Goal: Transaction & Acquisition: Purchase product/service

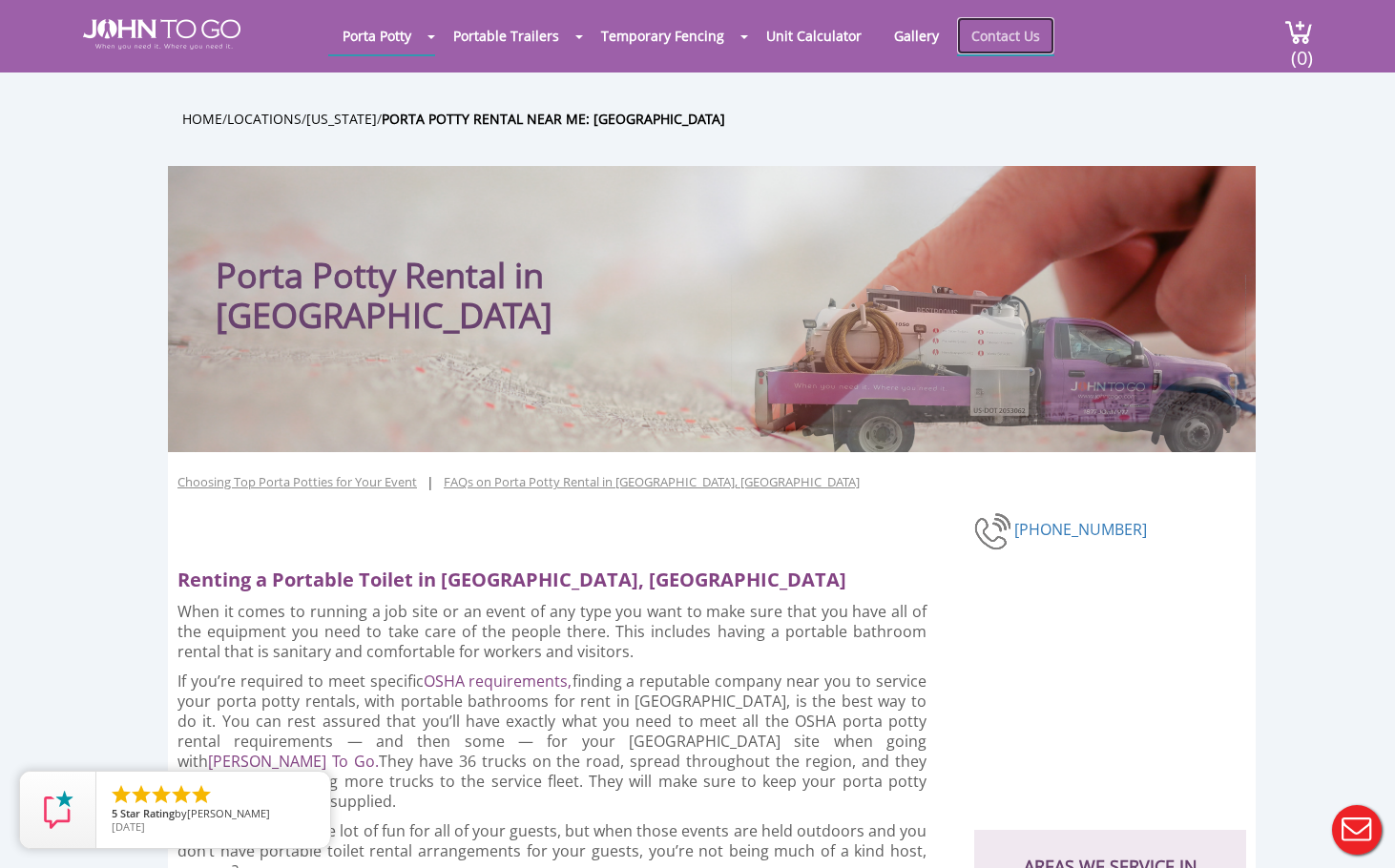
click at [985, 31] on link "Contact Us" at bounding box center [1005, 36] width 98 height 38
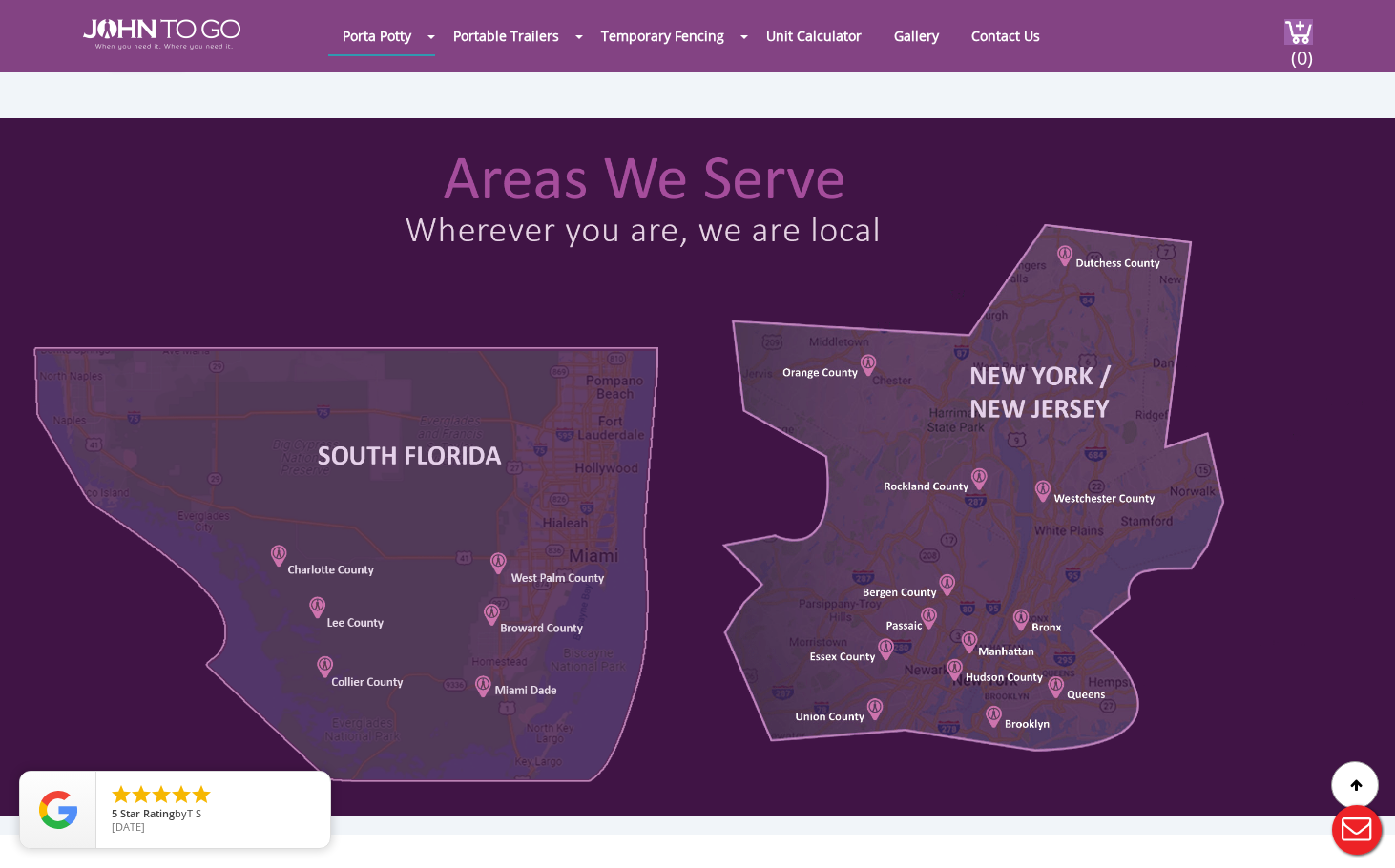
scroll to position [764, 0]
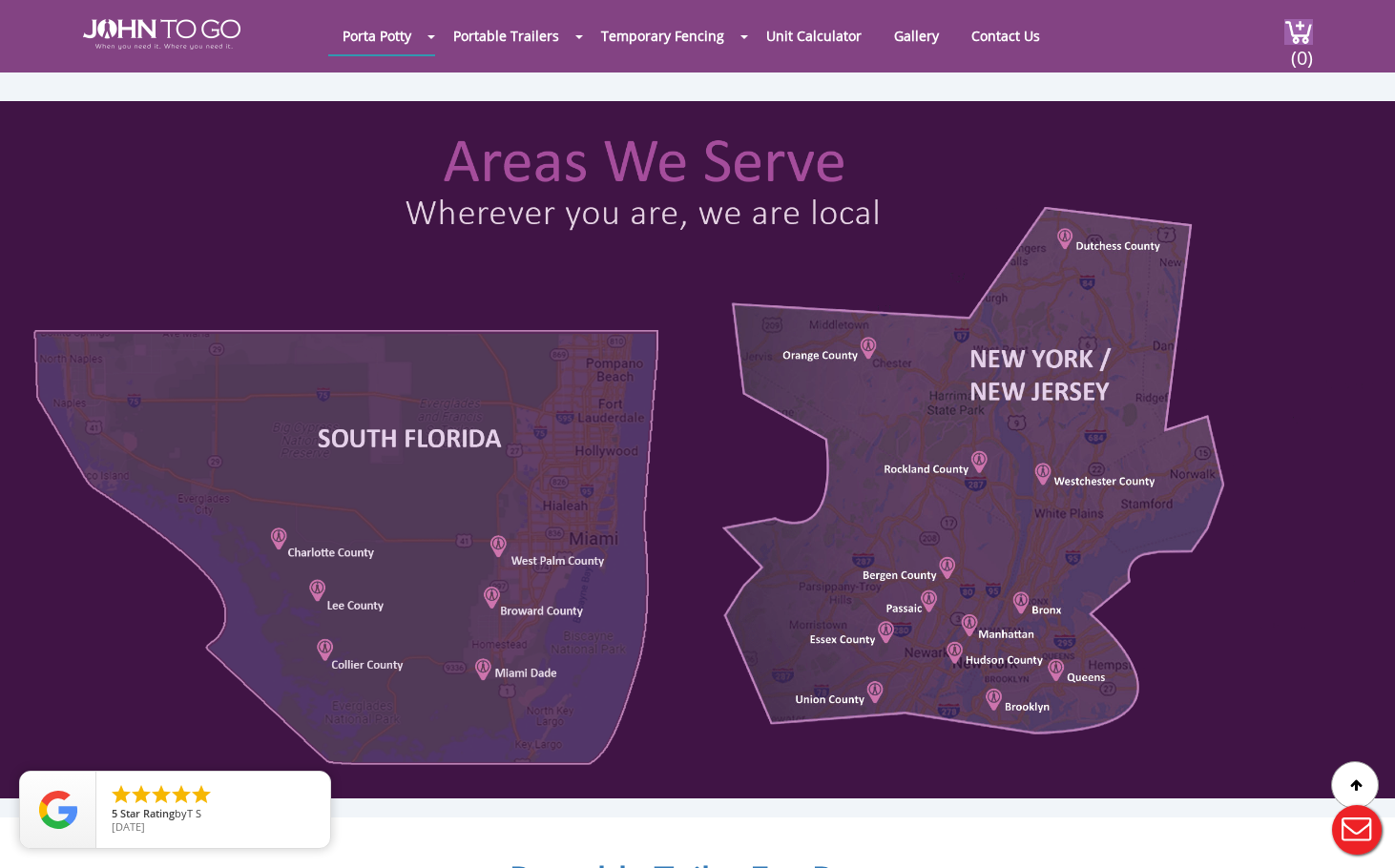
click at [979, 461] on div at bounding box center [697, 450] width 1395 height 698
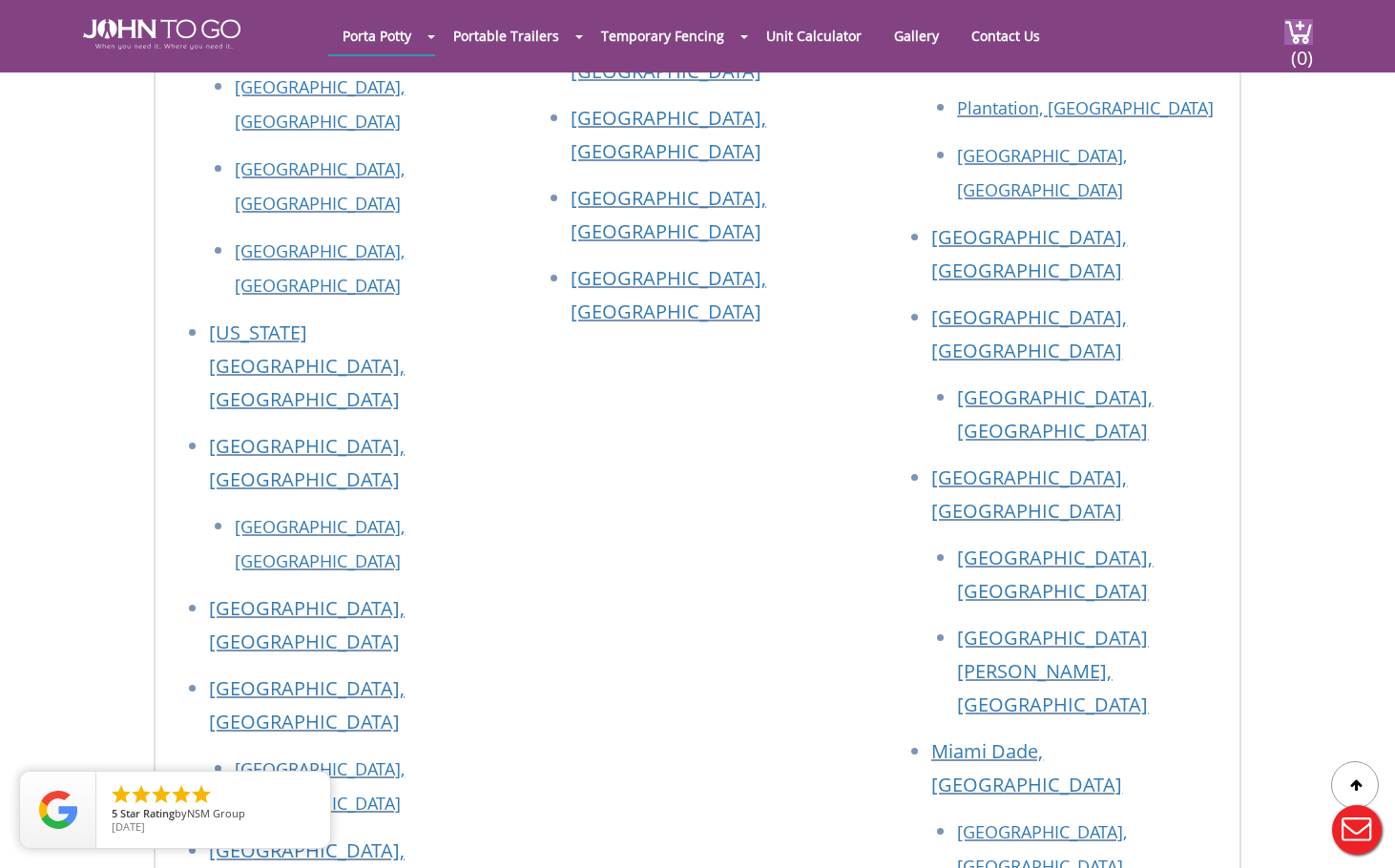
scroll to position [2195, 0]
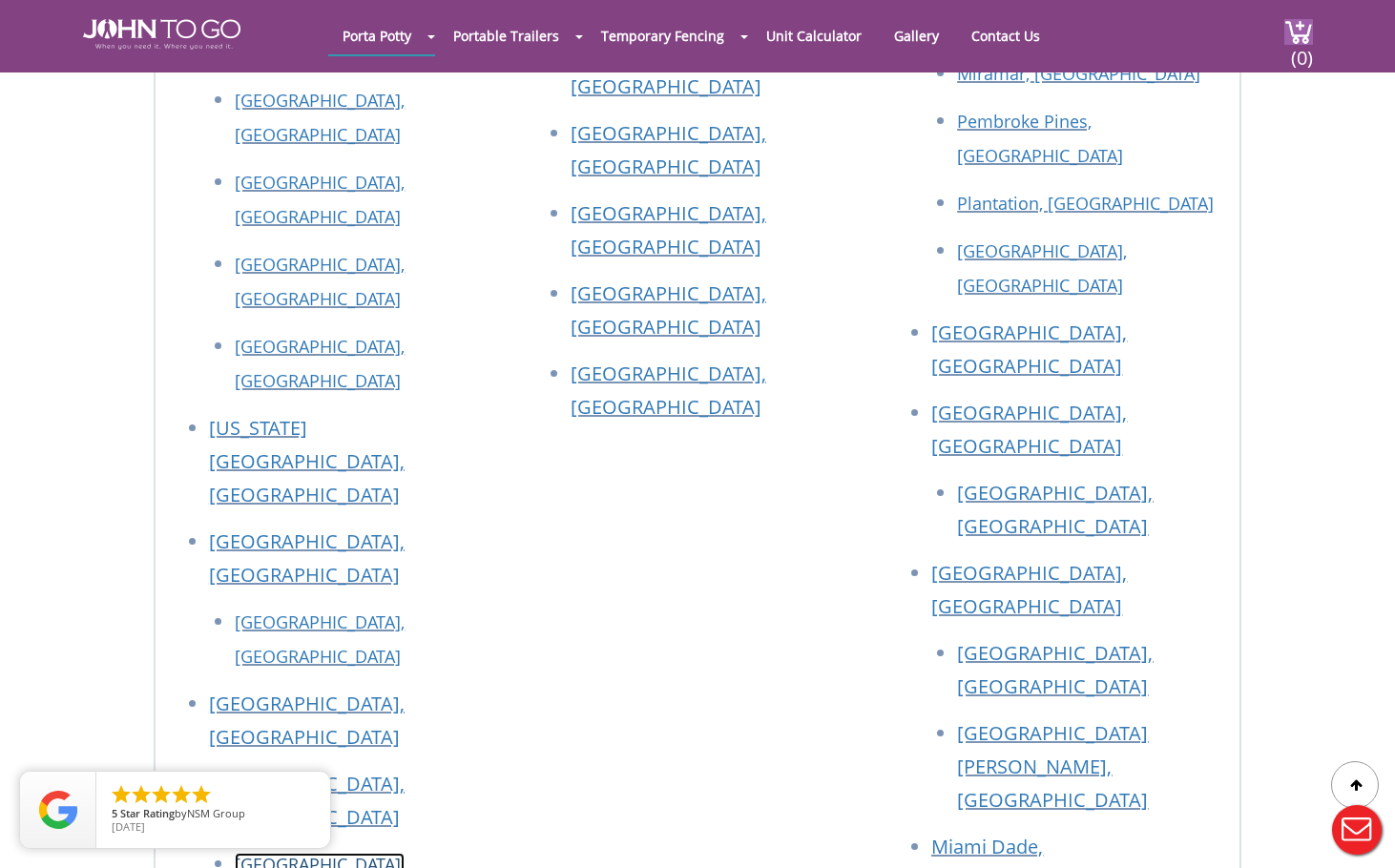
click at [287, 854] on link "Spring Valley, NY" at bounding box center [320, 882] width 170 height 57
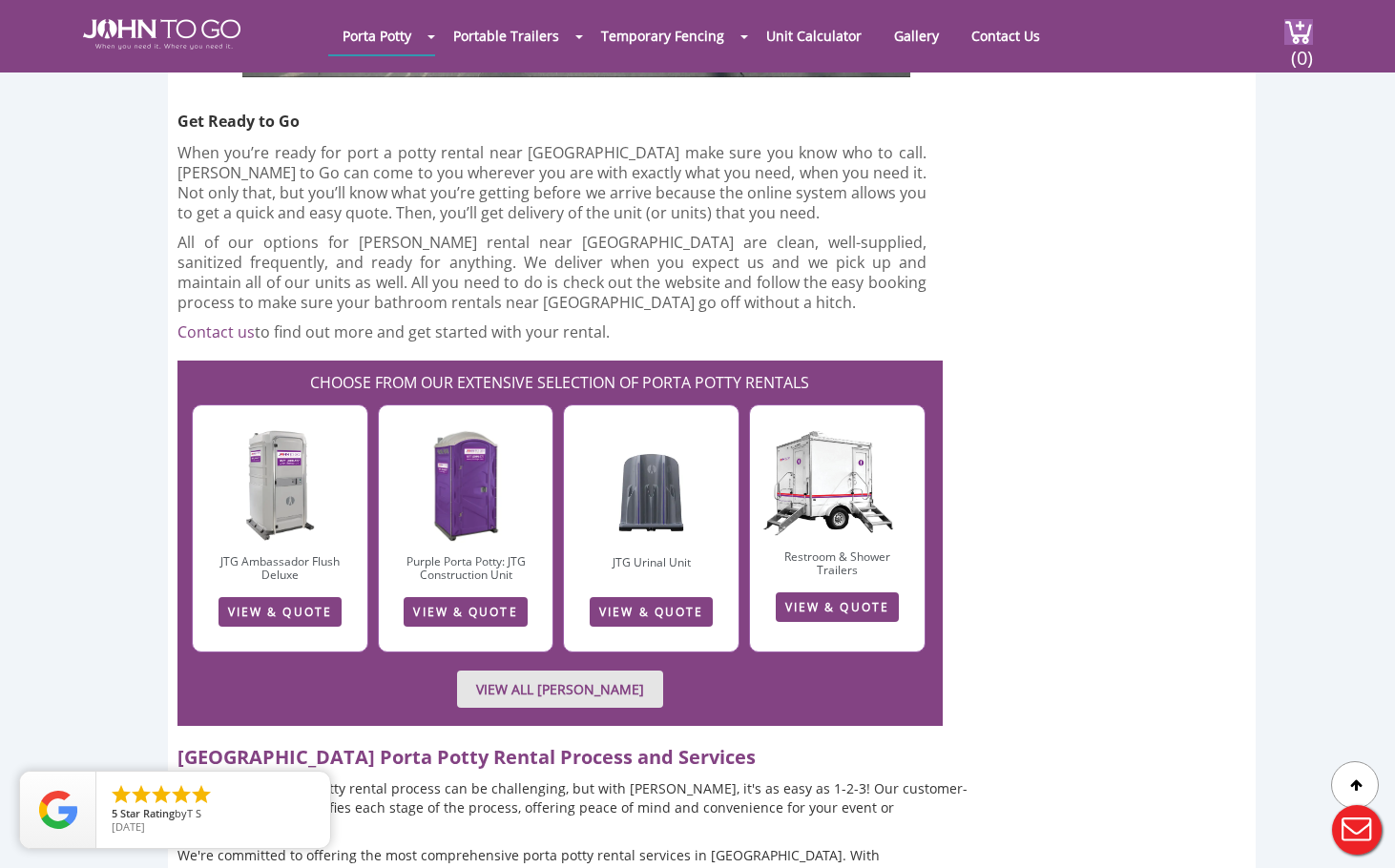
scroll to position [3817, 0]
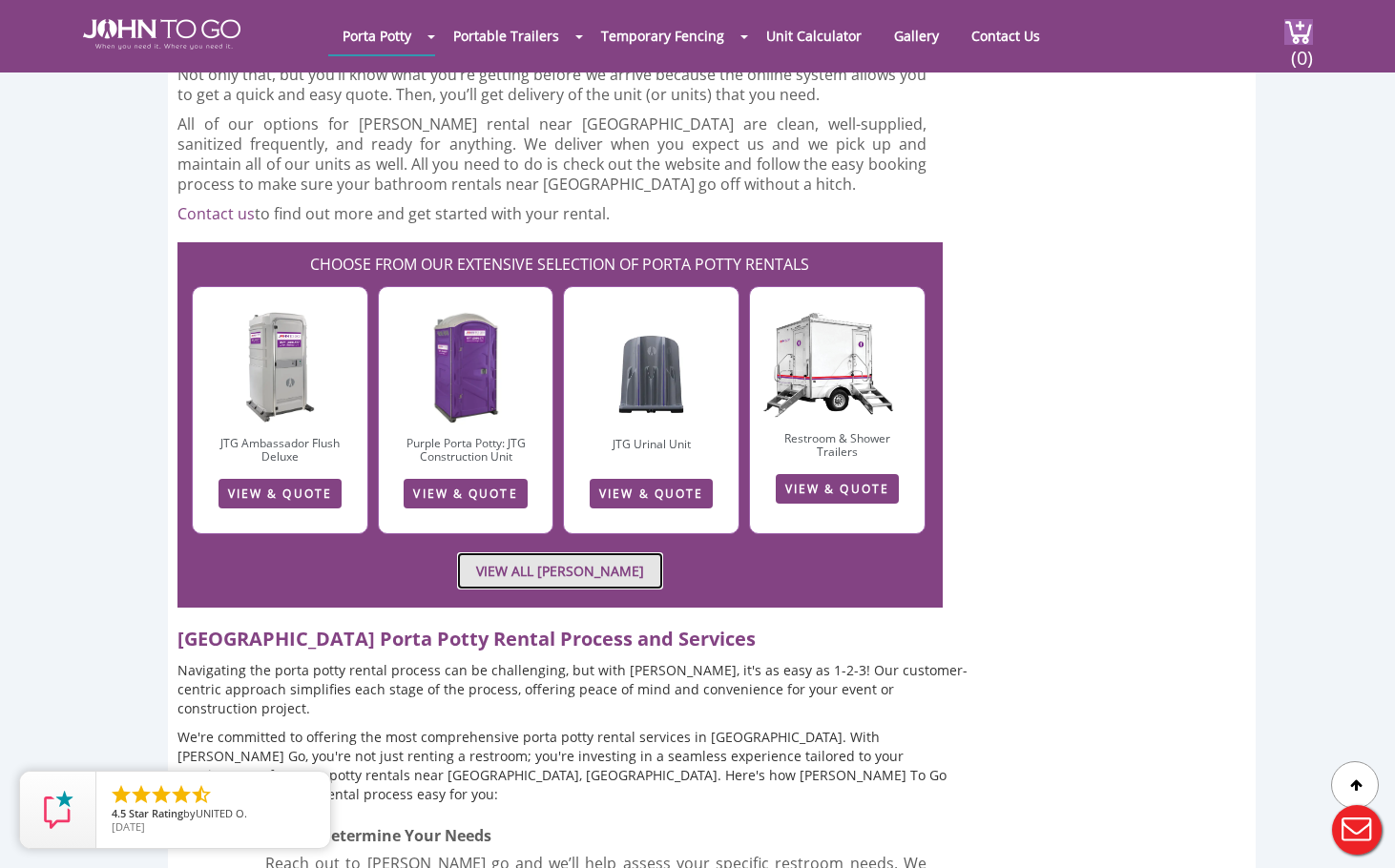
click at [542, 552] on link "VIEW ALL [PERSON_NAME]" at bounding box center [559, 571] width 206 height 38
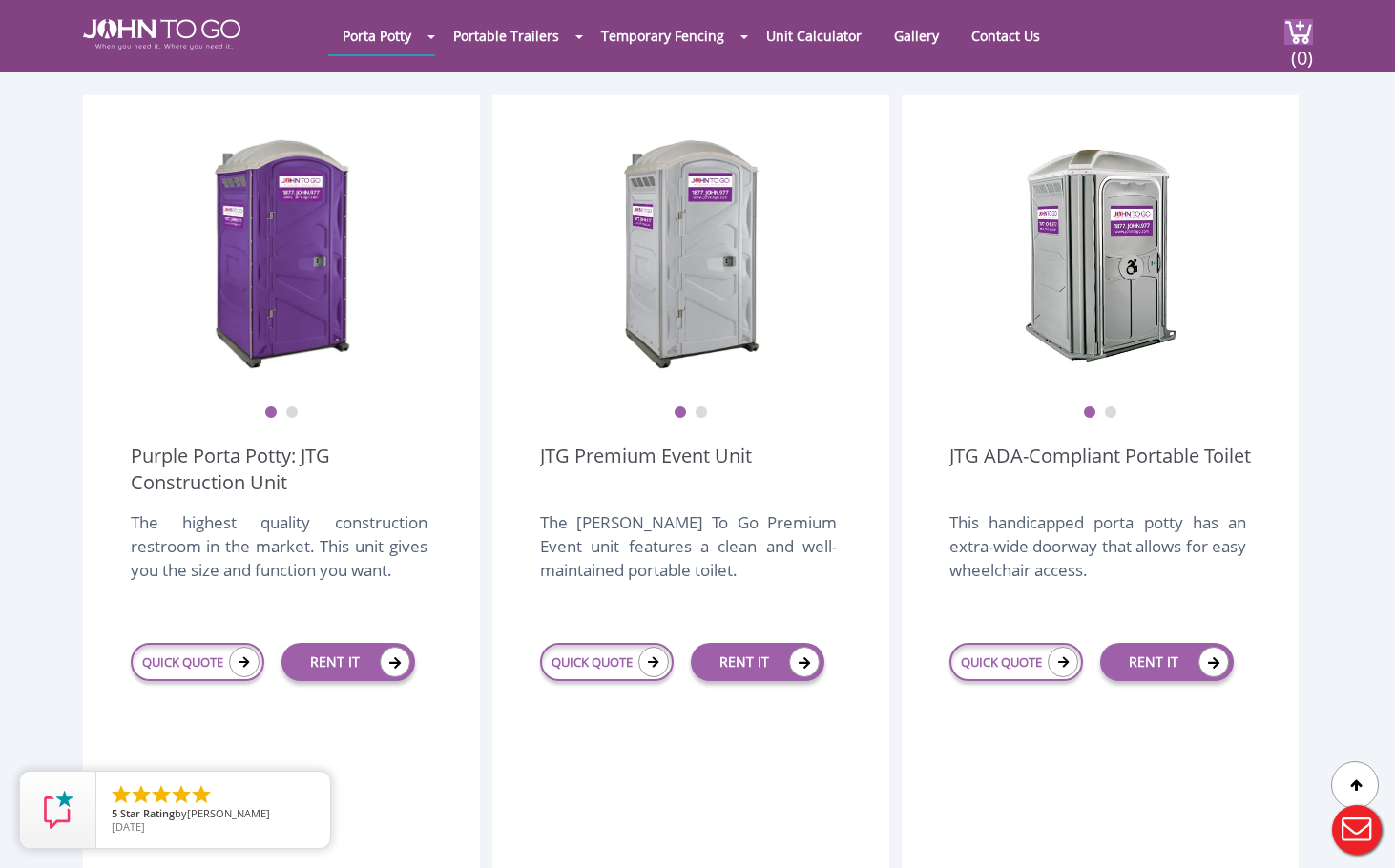
scroll to position [477, 0]
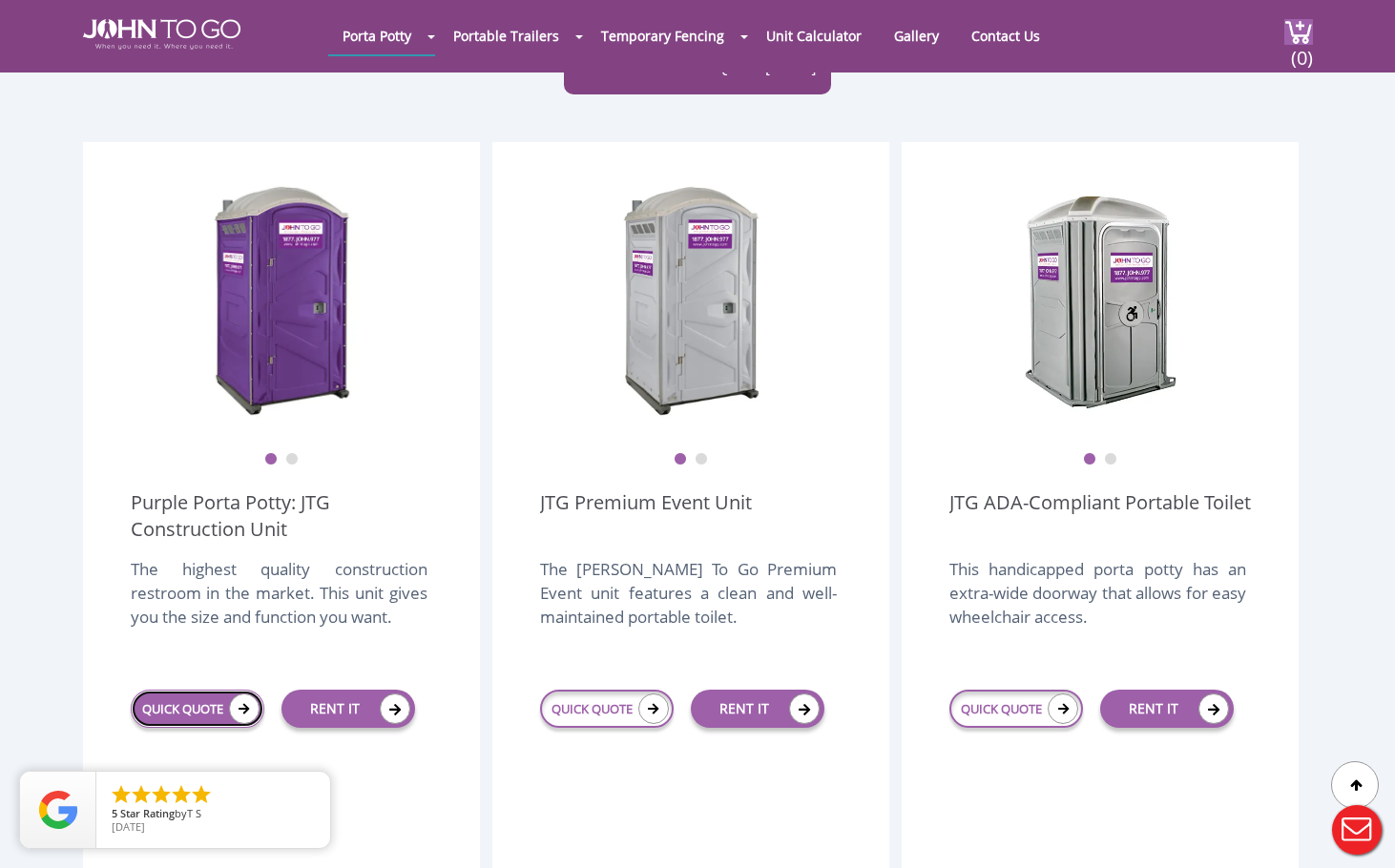
click at [226, 690] on link "QUICK QUOTE" at bounding box center [197, 710] width 133 height 39
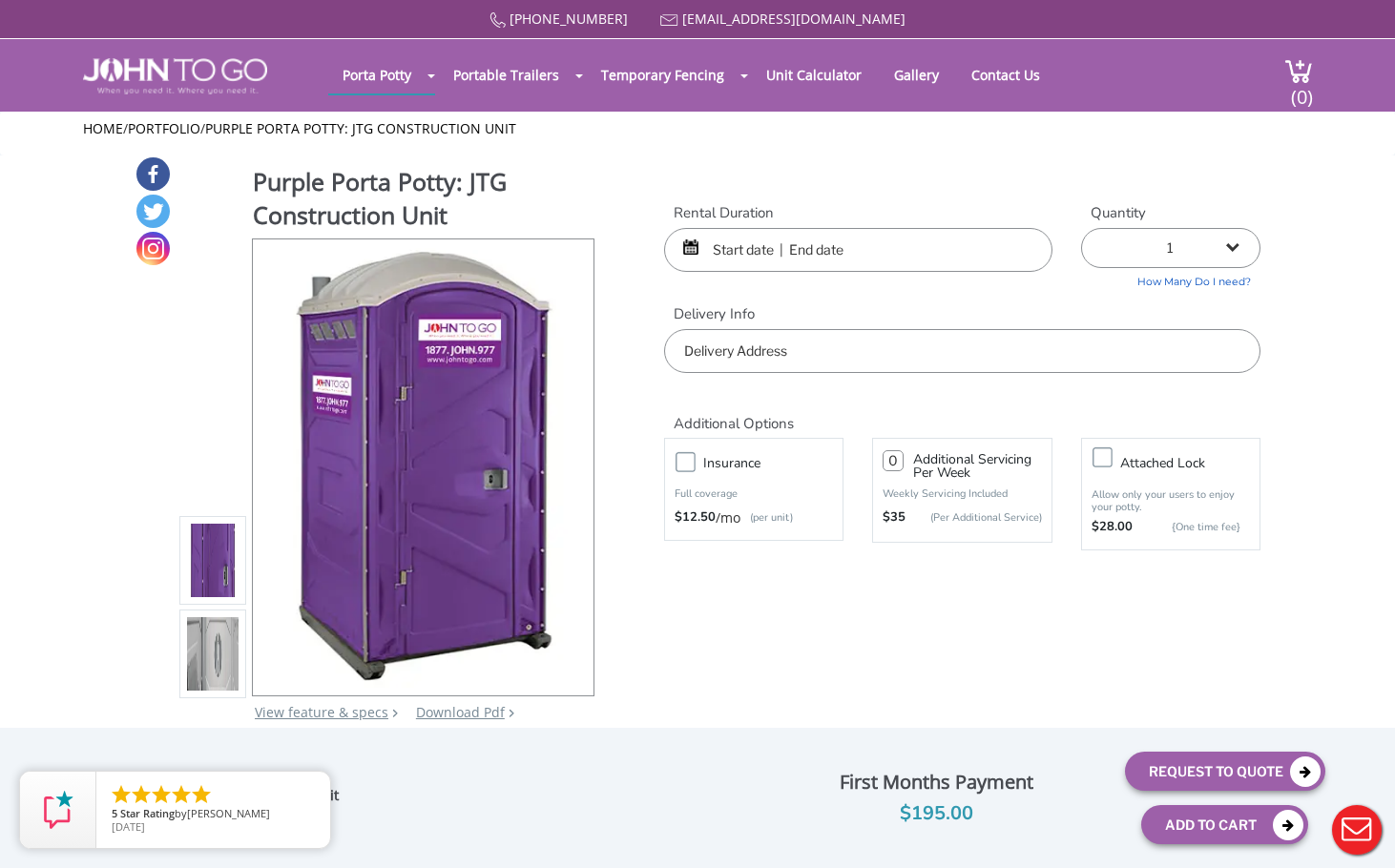
click at [681, 250] on input "text" at bounding box center [858, 249] width 388 height 43
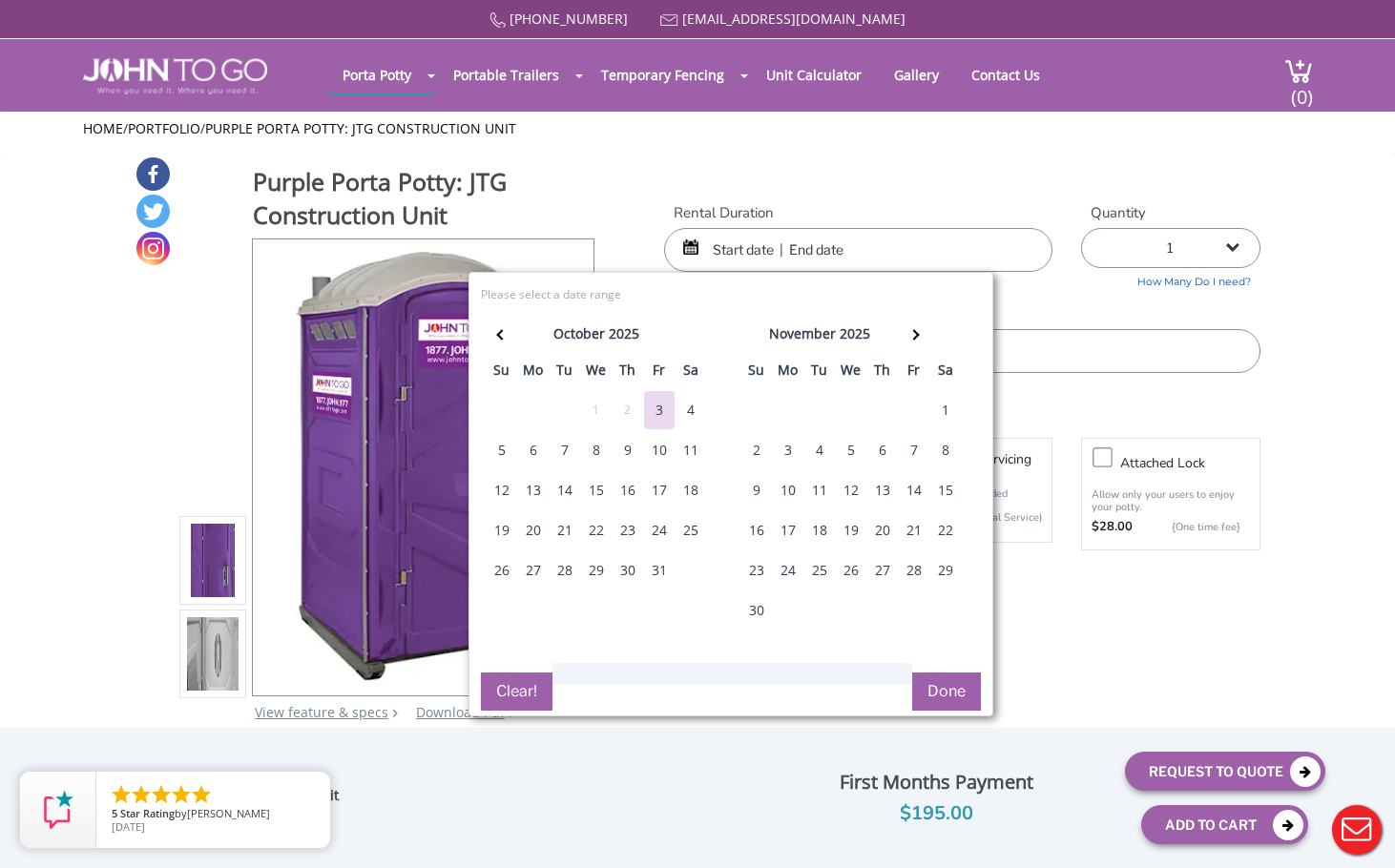
click at [681, 250] on input "text" at bounding box center [858, 249] width 388 height 43
click at [797, 178] on div "Purple Porta Potty: JTG Construction Unit View feature & specs Download Pdf Pro…" at bounding box center [697, 451] width 1126 height 591
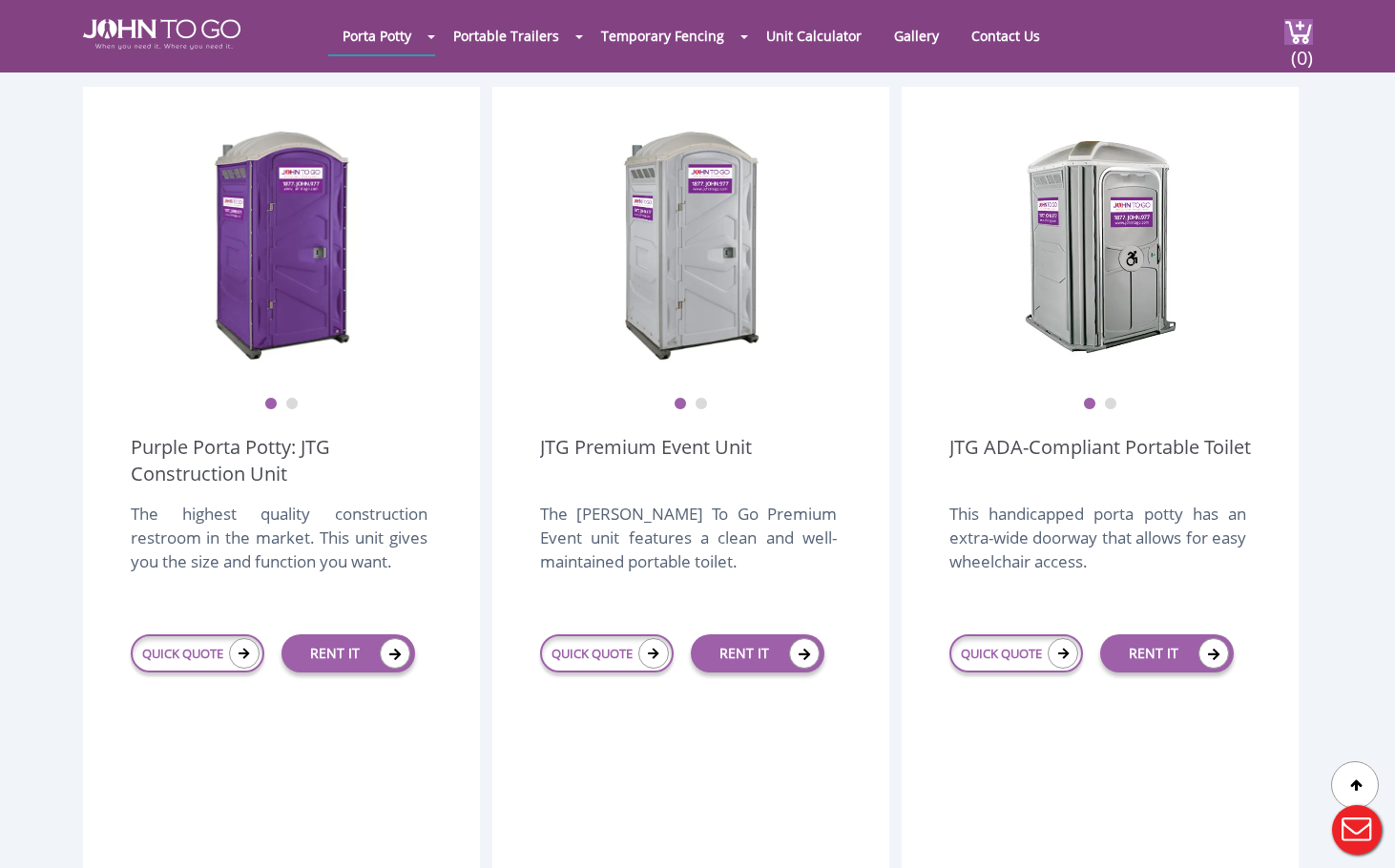
scroll to position [477, 0]
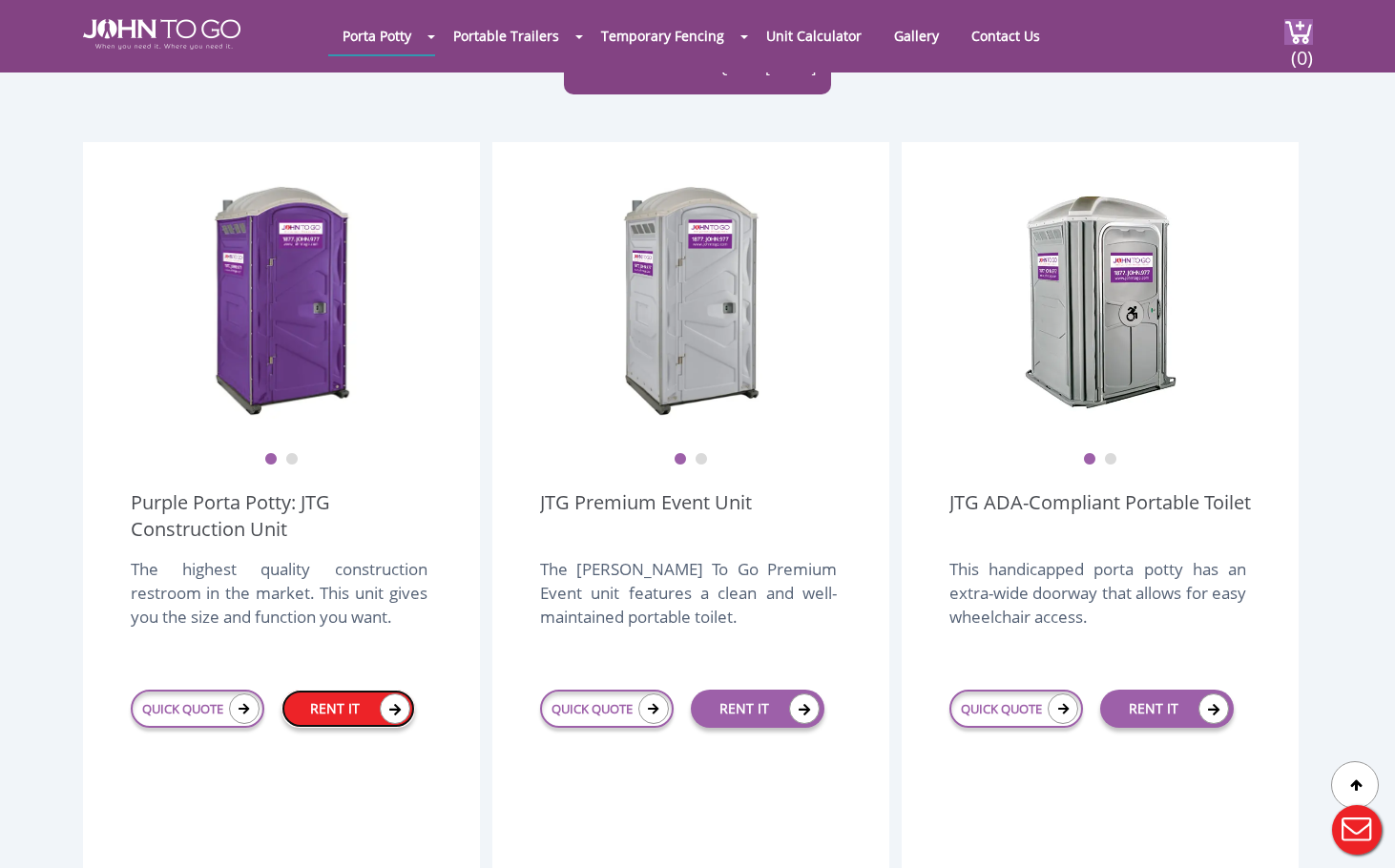
click at [351, 690] on link "RENT IT" at bounding box center [349, 710] width 133 height 39
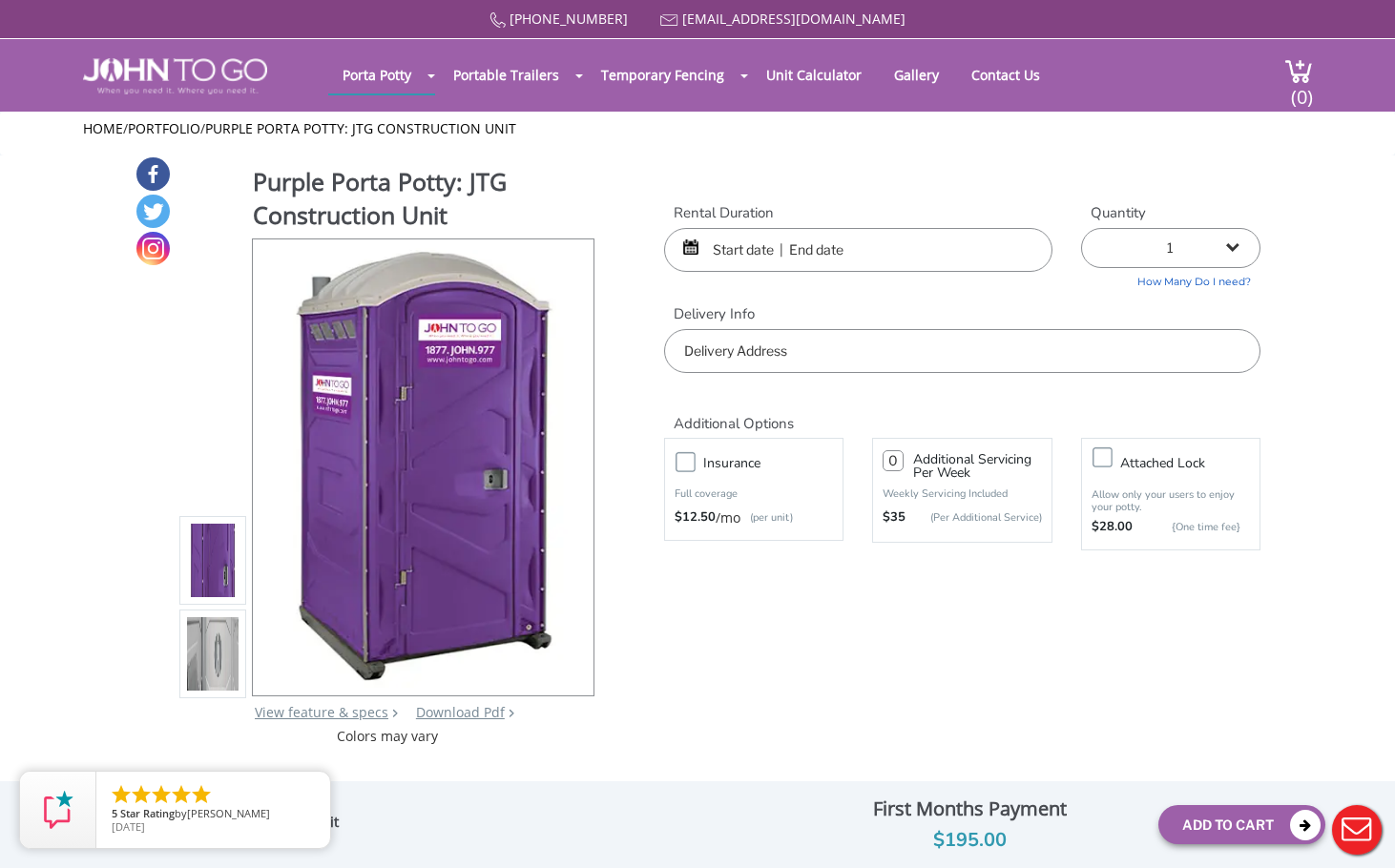
click at [691, 248] on div at bounding box center [858, 249] width 388 height 43
click at [685, 255] on input "text" at bounding box center [858, 249] width 388 height 43
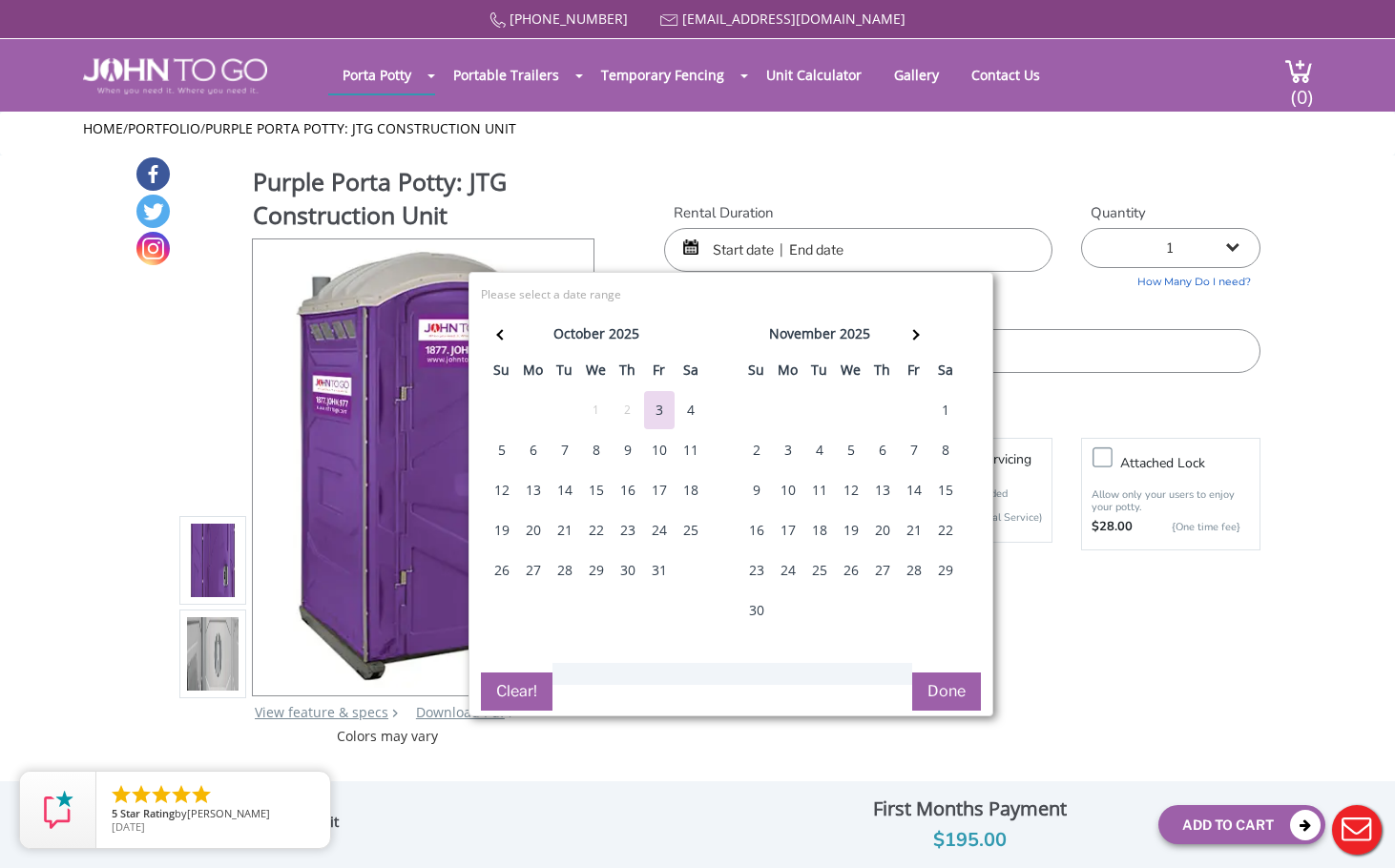
click at [656, 405] on div "3" at bounding box center [659, 410] width 31 height 39
click at [908, 330] on th at bounding box center [913, 337] width 32 height 39
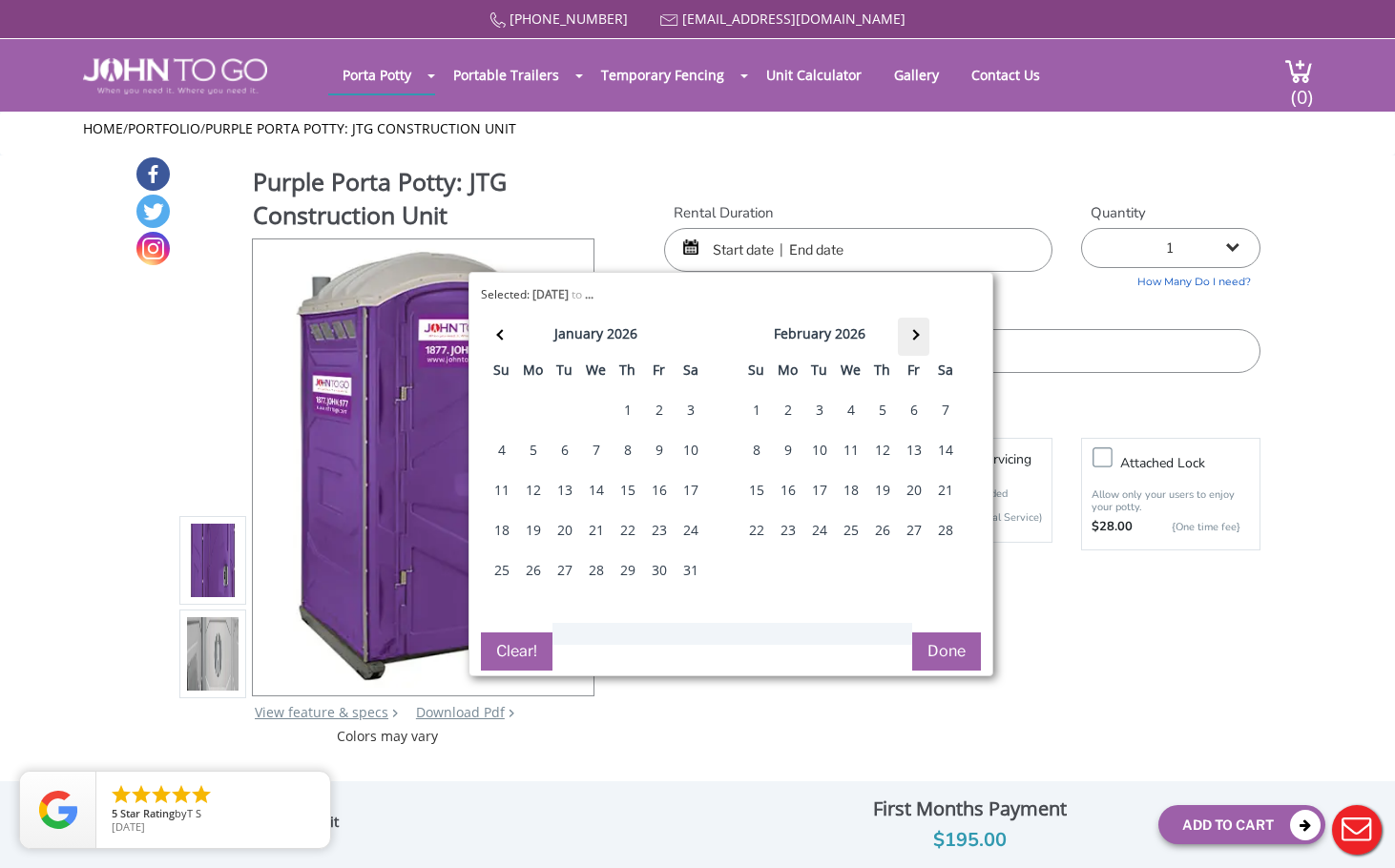
click at [908, 330] on th at bounding box center [913, 337] width 32 height 39
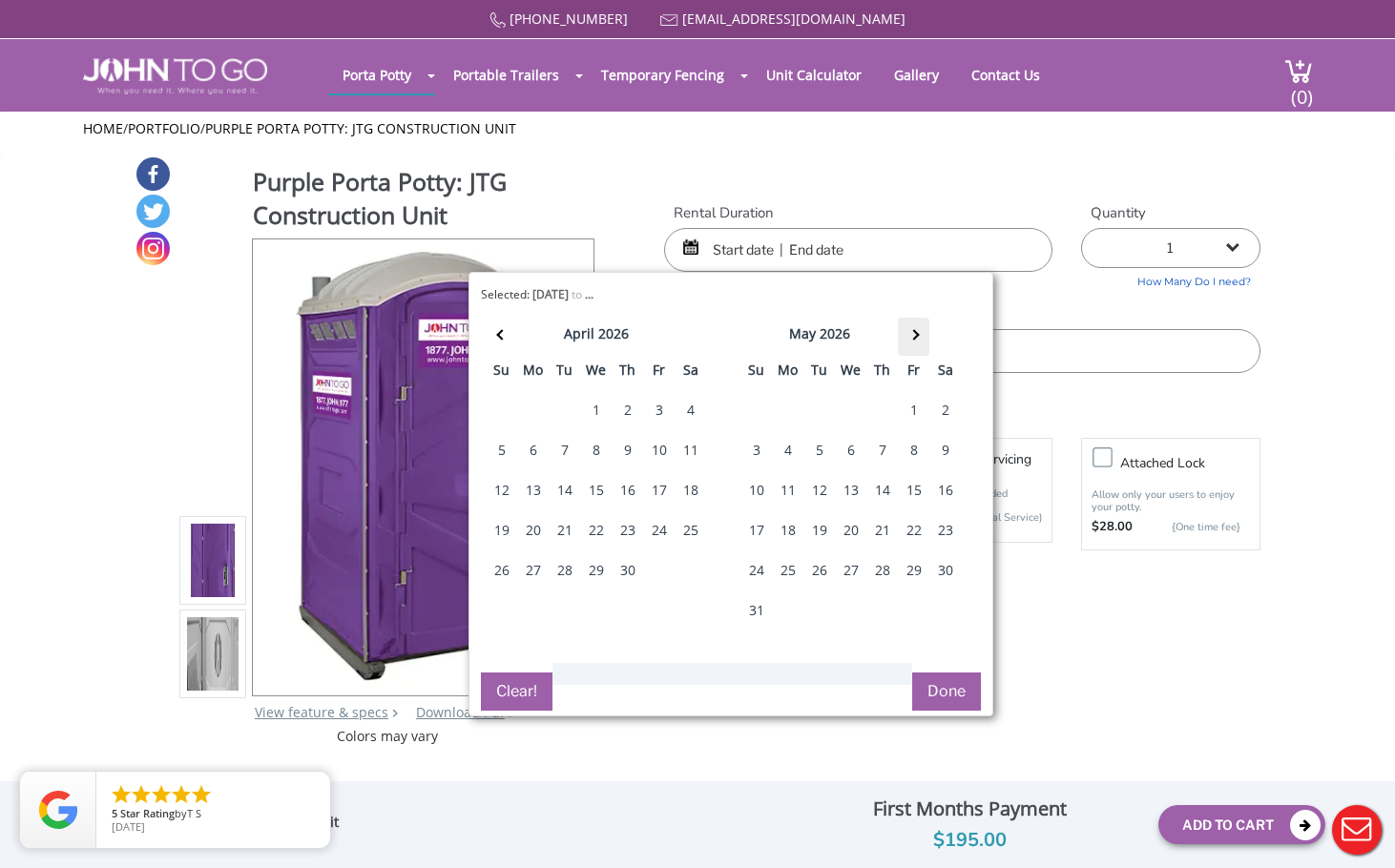
click at [908, 330] on th at bounding box center [913, 337] width 32 height 39
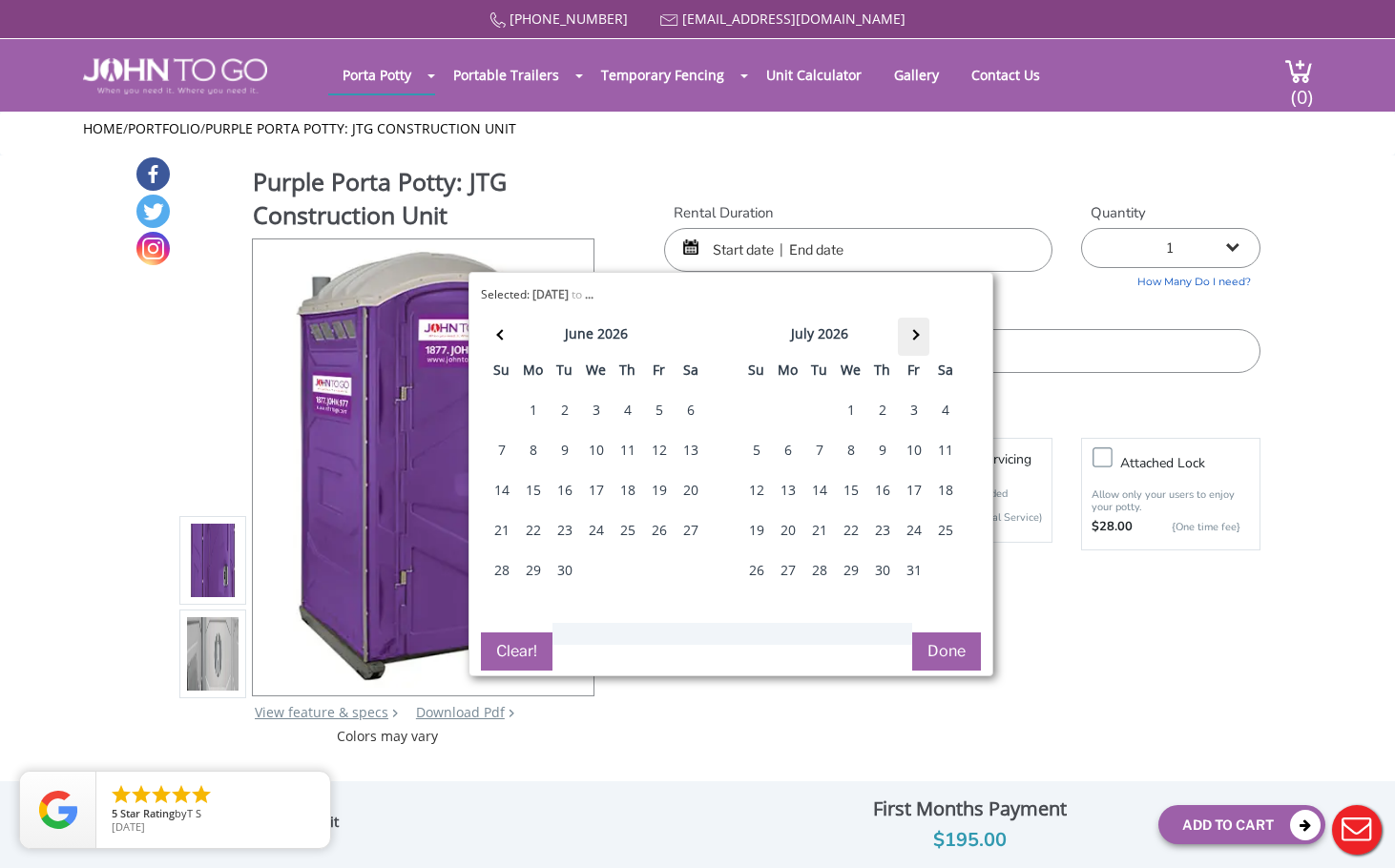
click at [908, 330] on th at bounding box center [913, 337] width 32 height 39
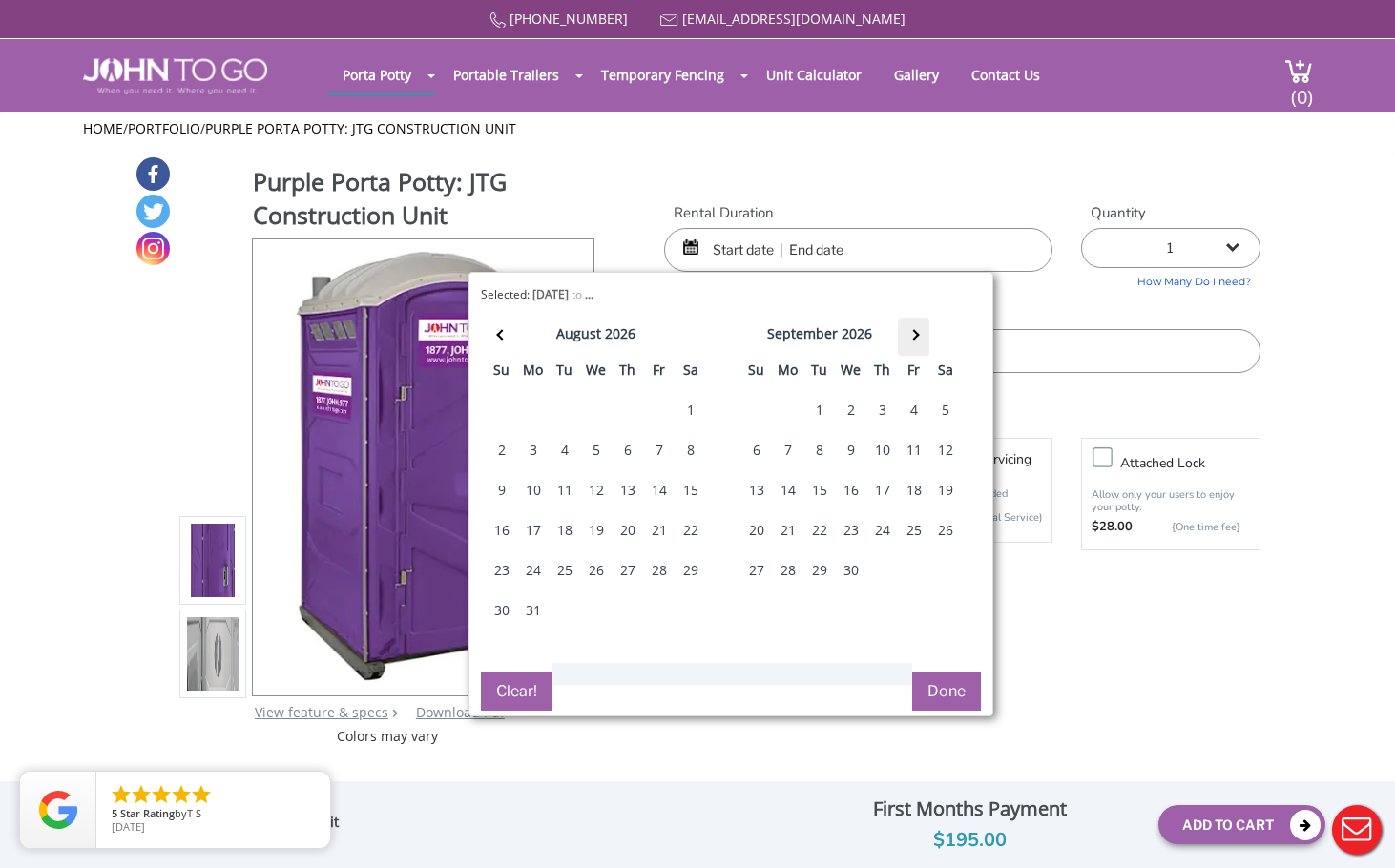
click at [908, 330] on th at bounding box center [913, 337] width 32 height 39
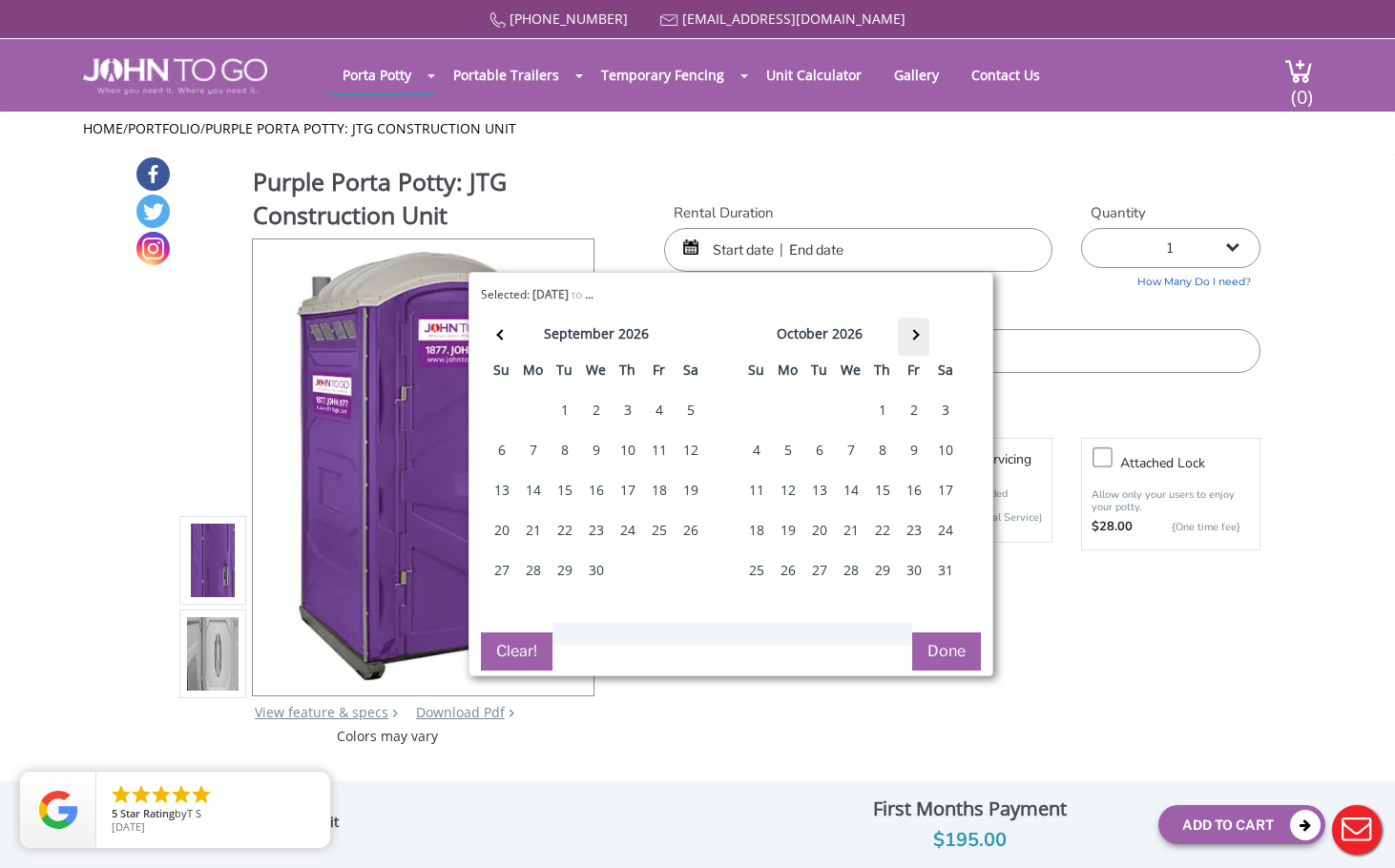
click at [908, 330] on th at bounding box center [913, 337] width 32 height 39
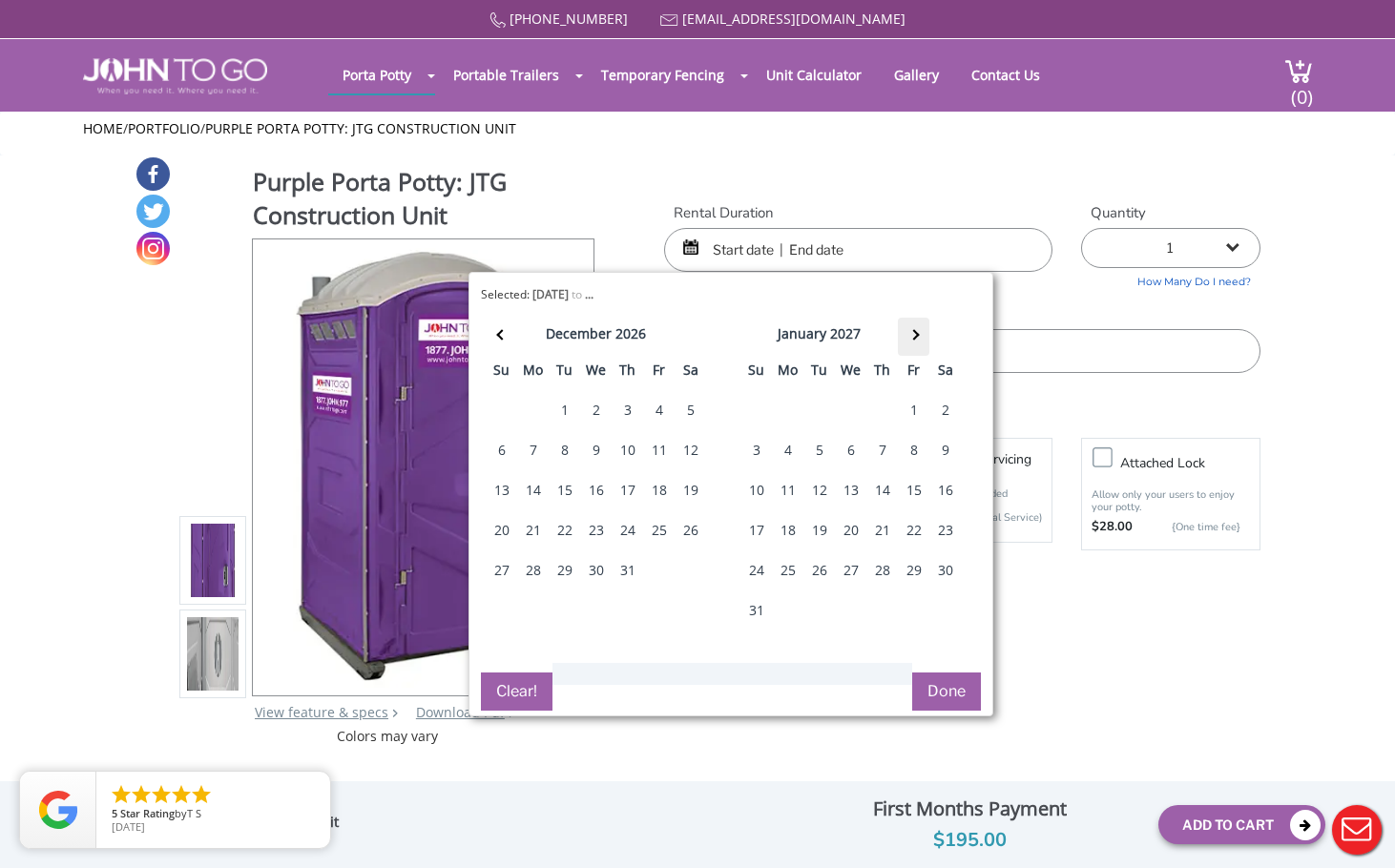
click at [908, 330] on th at bounding box center [913, 337] width 32 height 39
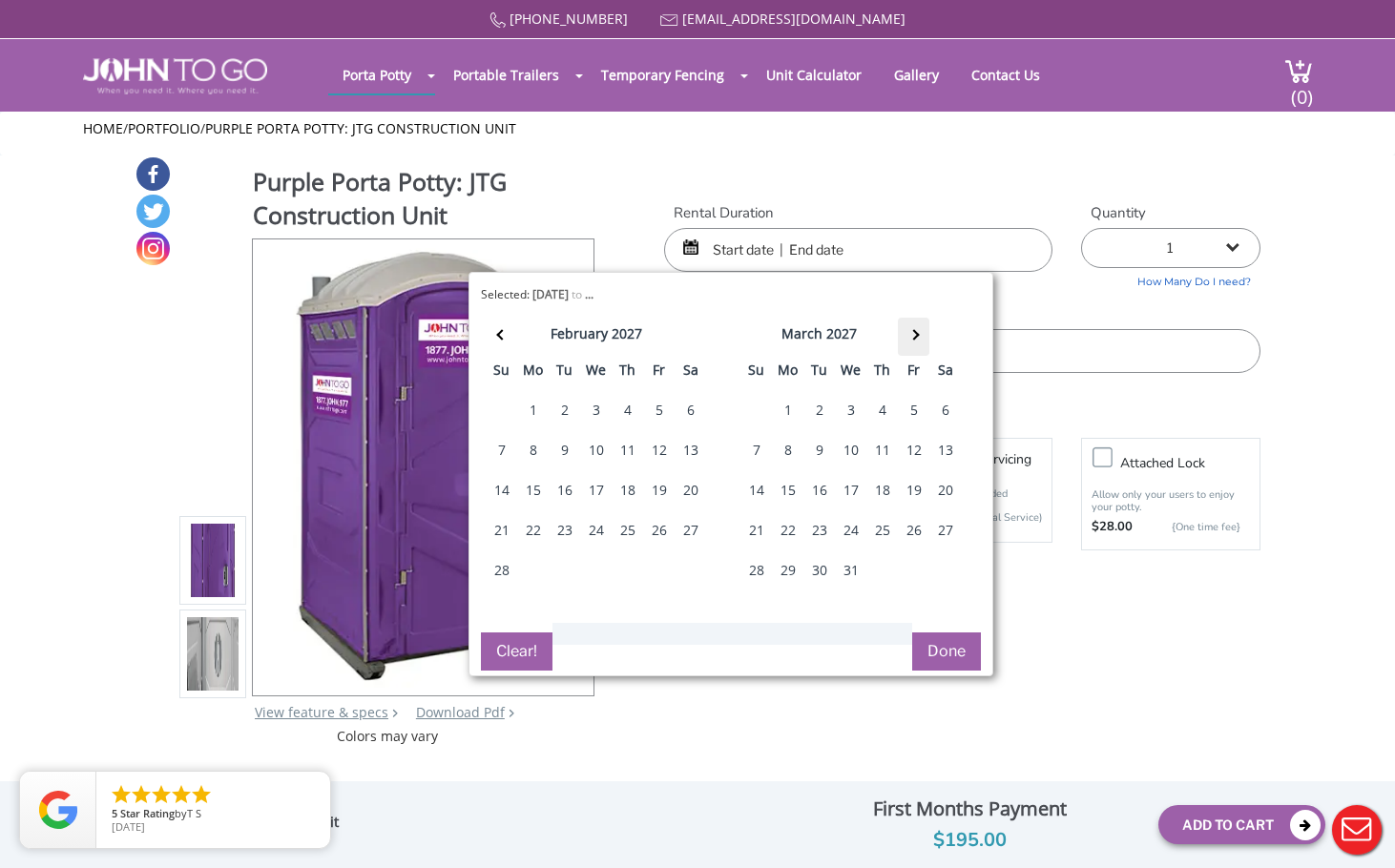
click at [908, 330] on th at bounding box center [913, 337] width 32 height 39
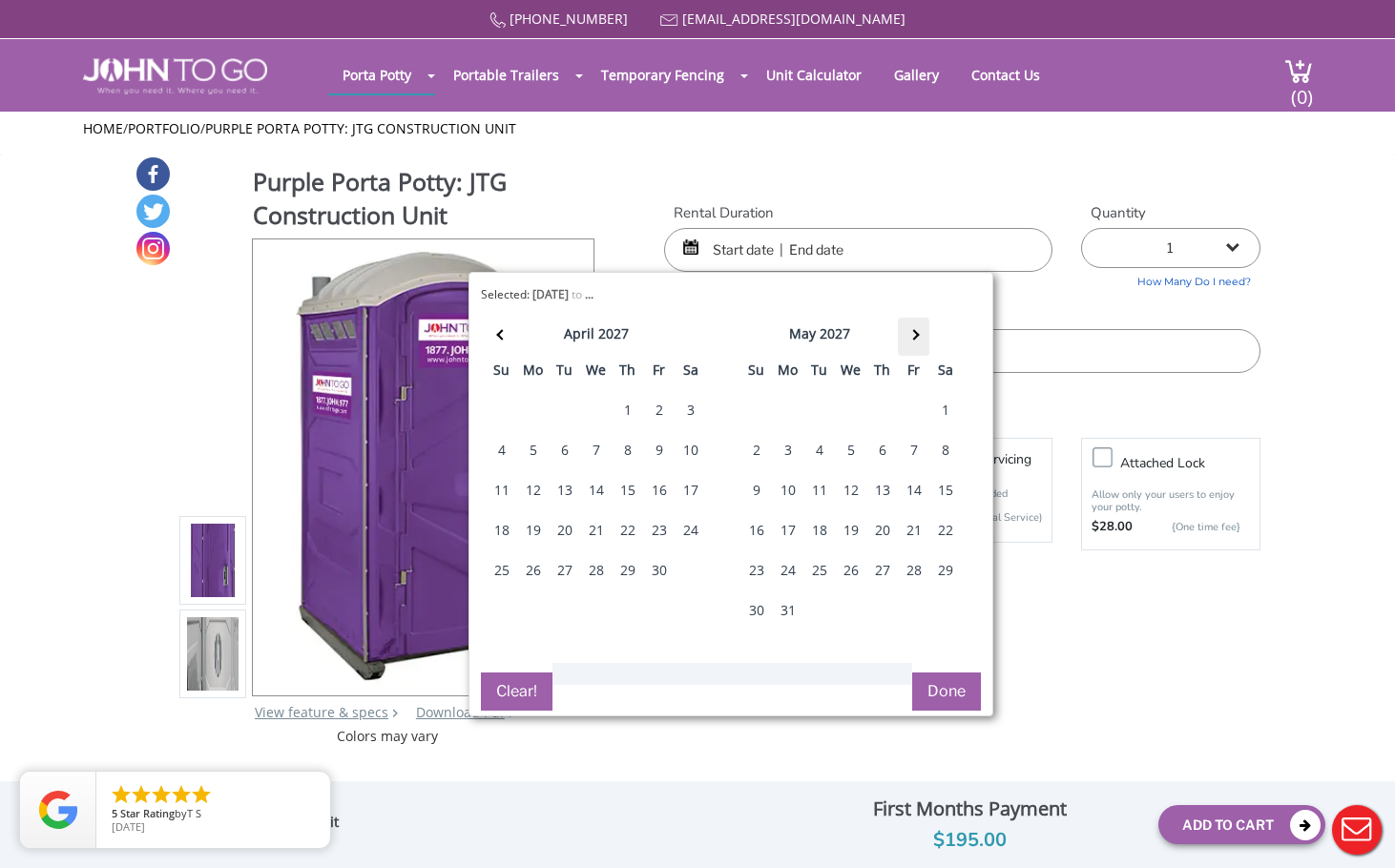
click at [908, 330] on th at bounding box center [913, 337] width 32 height 39
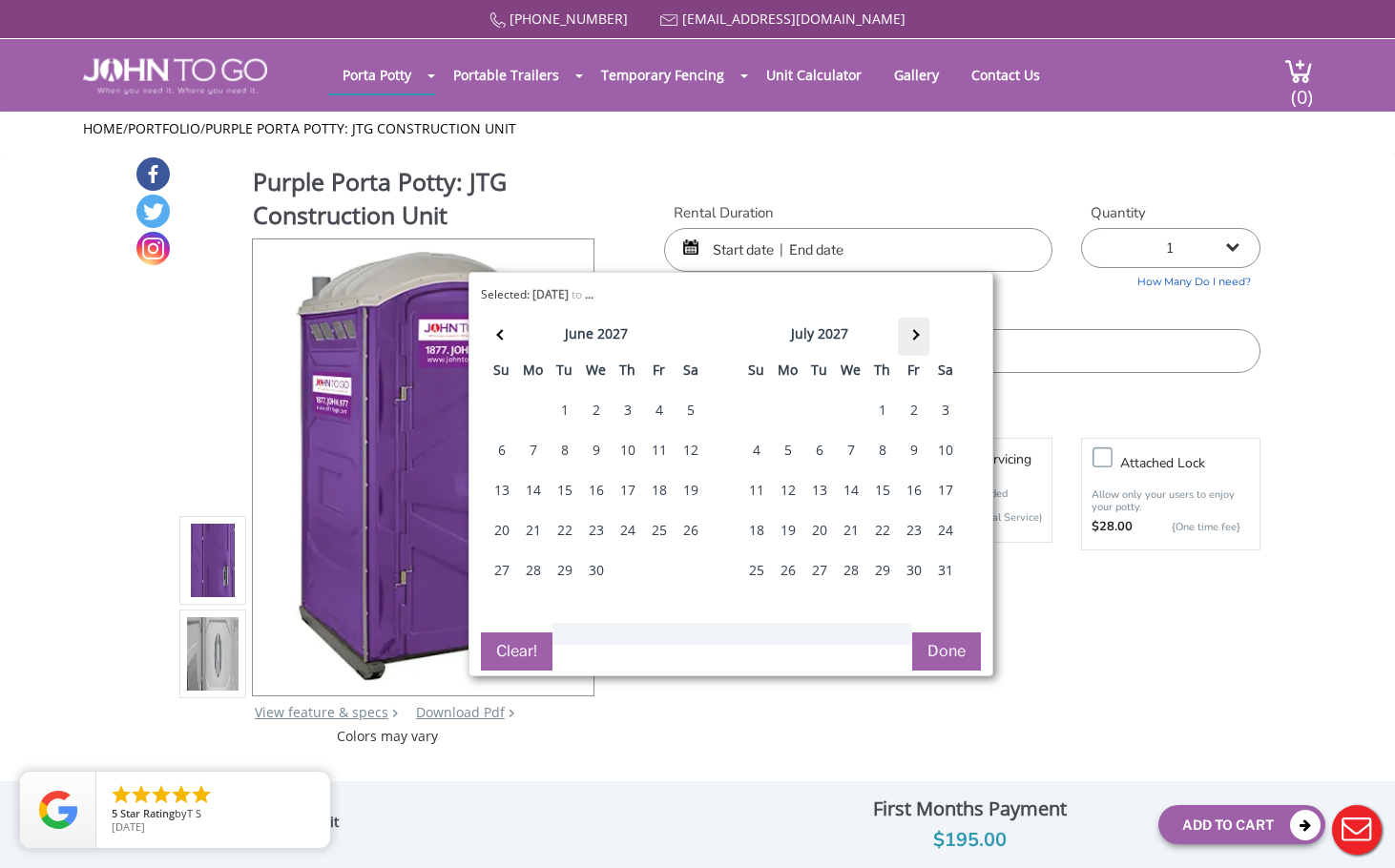
click at [908, 330] on th at bounding box center [913, 337] width 32 height 39
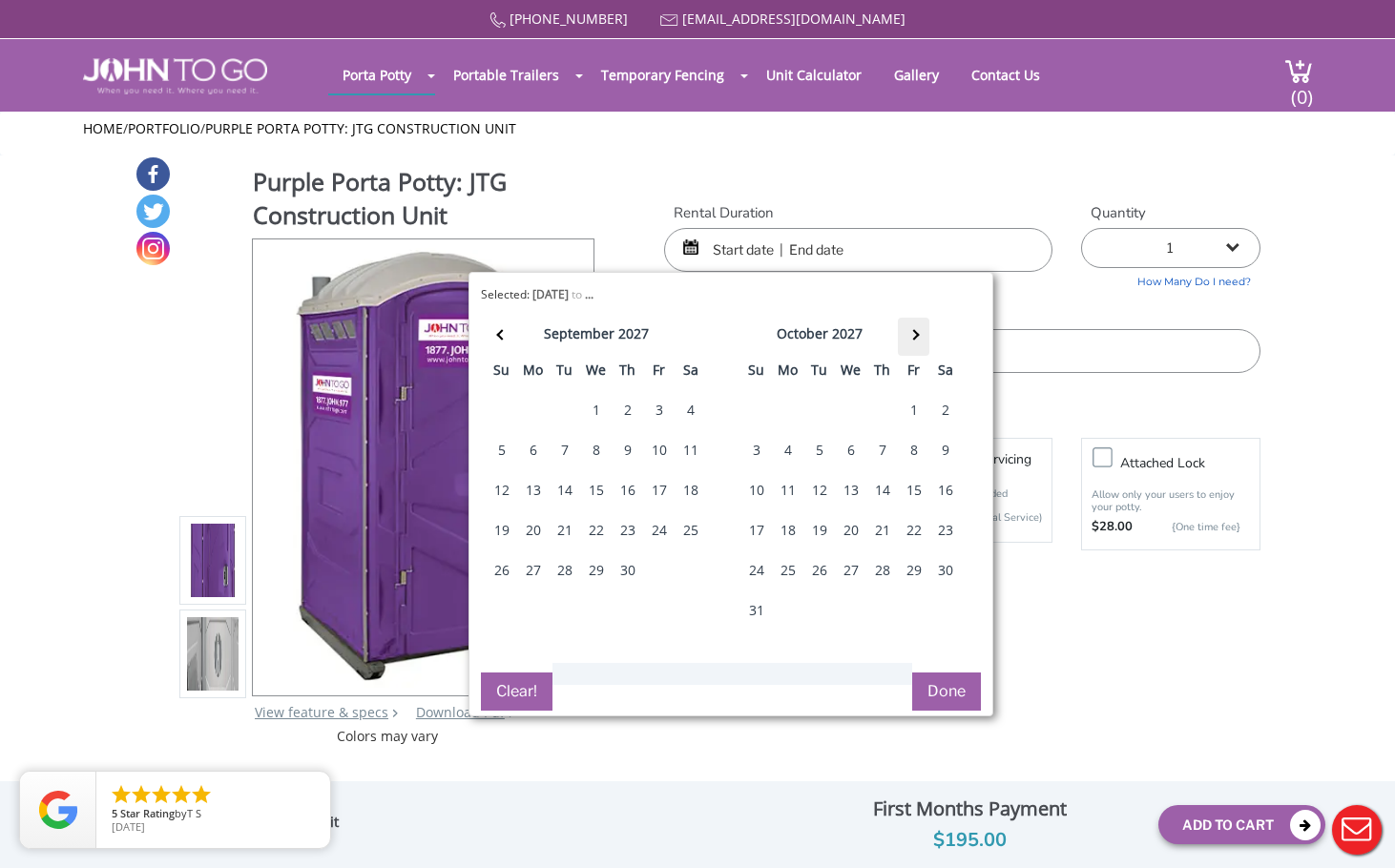
click at [908, 330] on th at bounding box center [913, 337] width 32 height 39
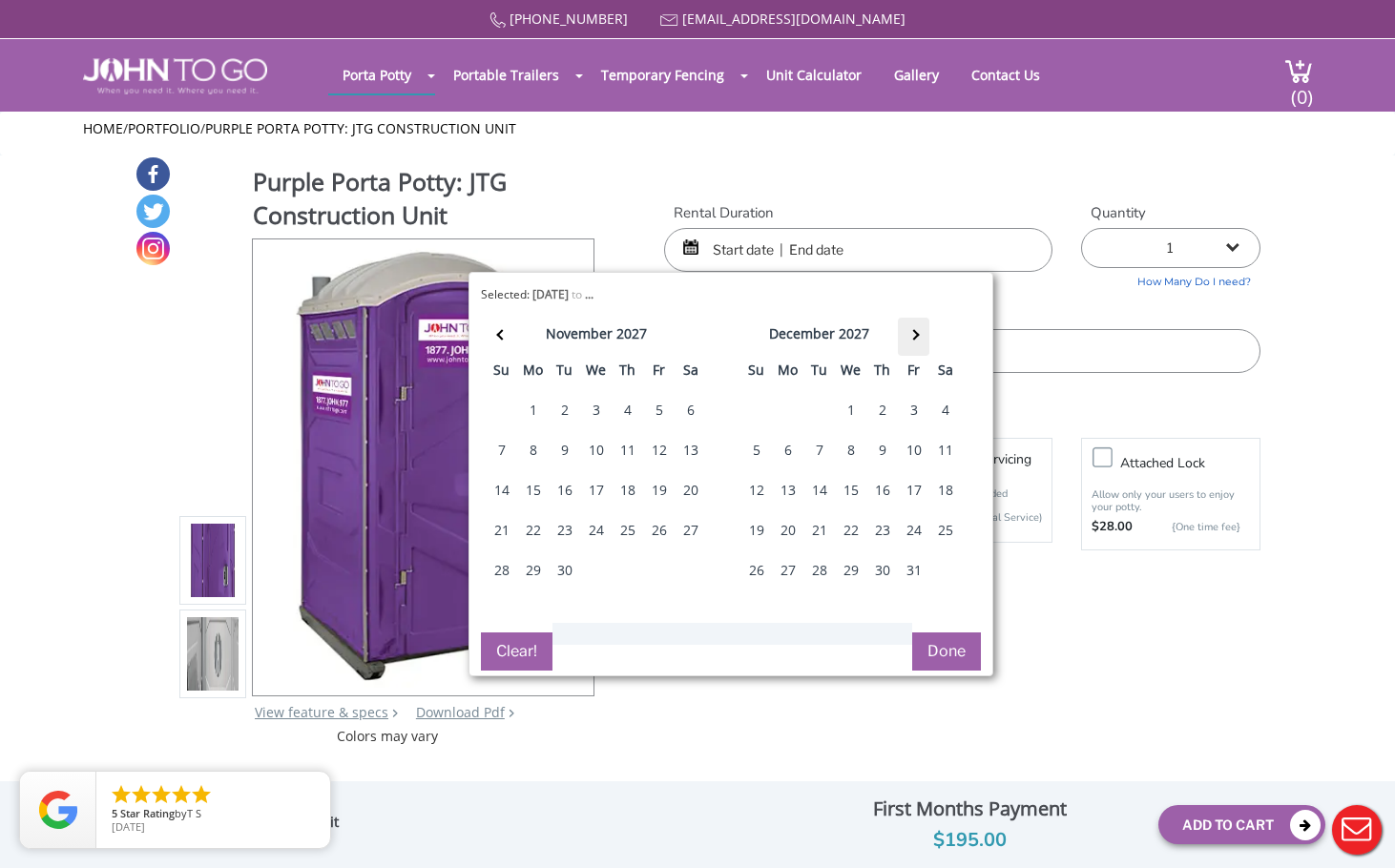
click at [908, 330] on th at bounding box center [913, 337] width 32 height 39
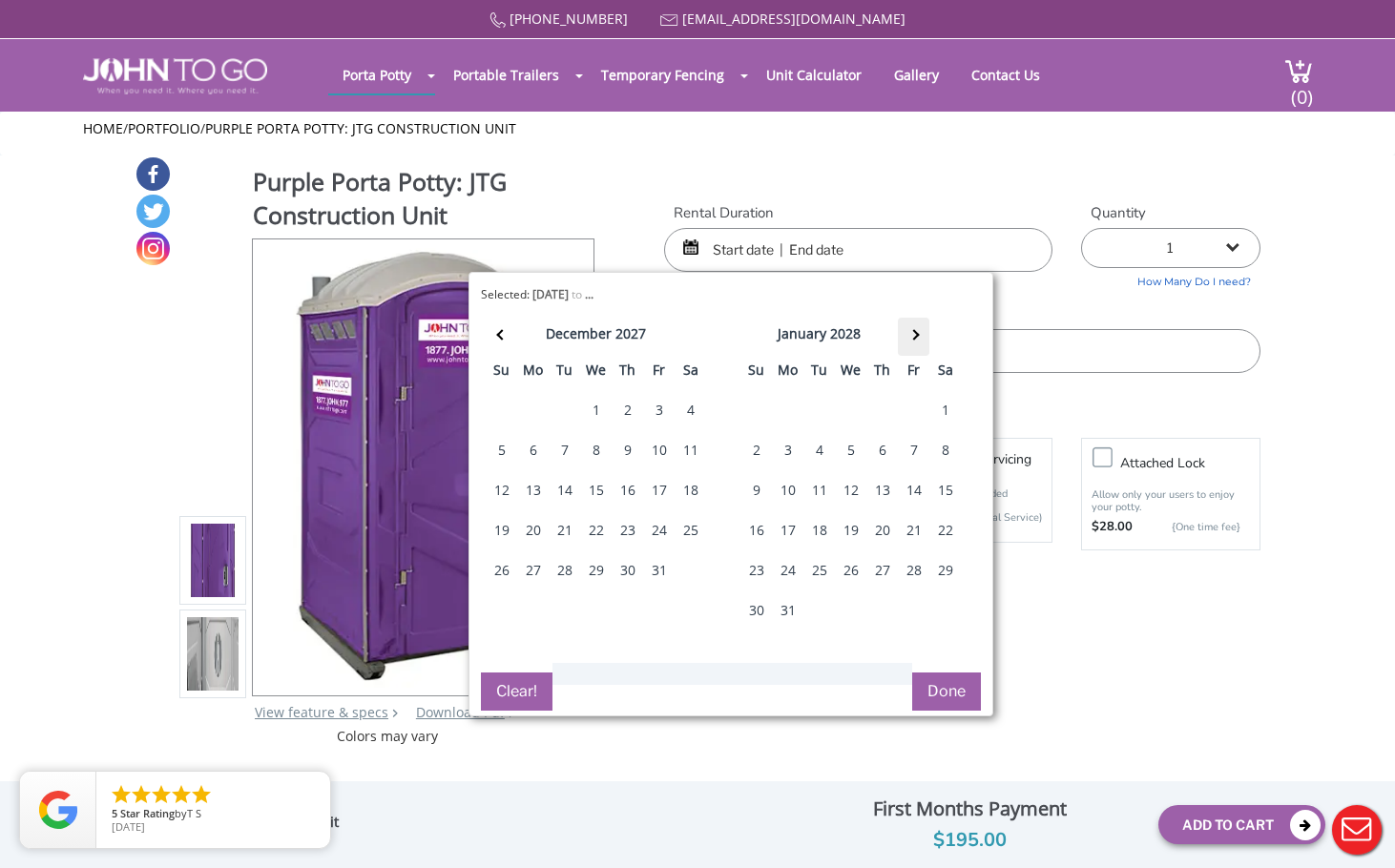
click at [908, 330] on th at bounding box center [913, 337] width 32 height 39
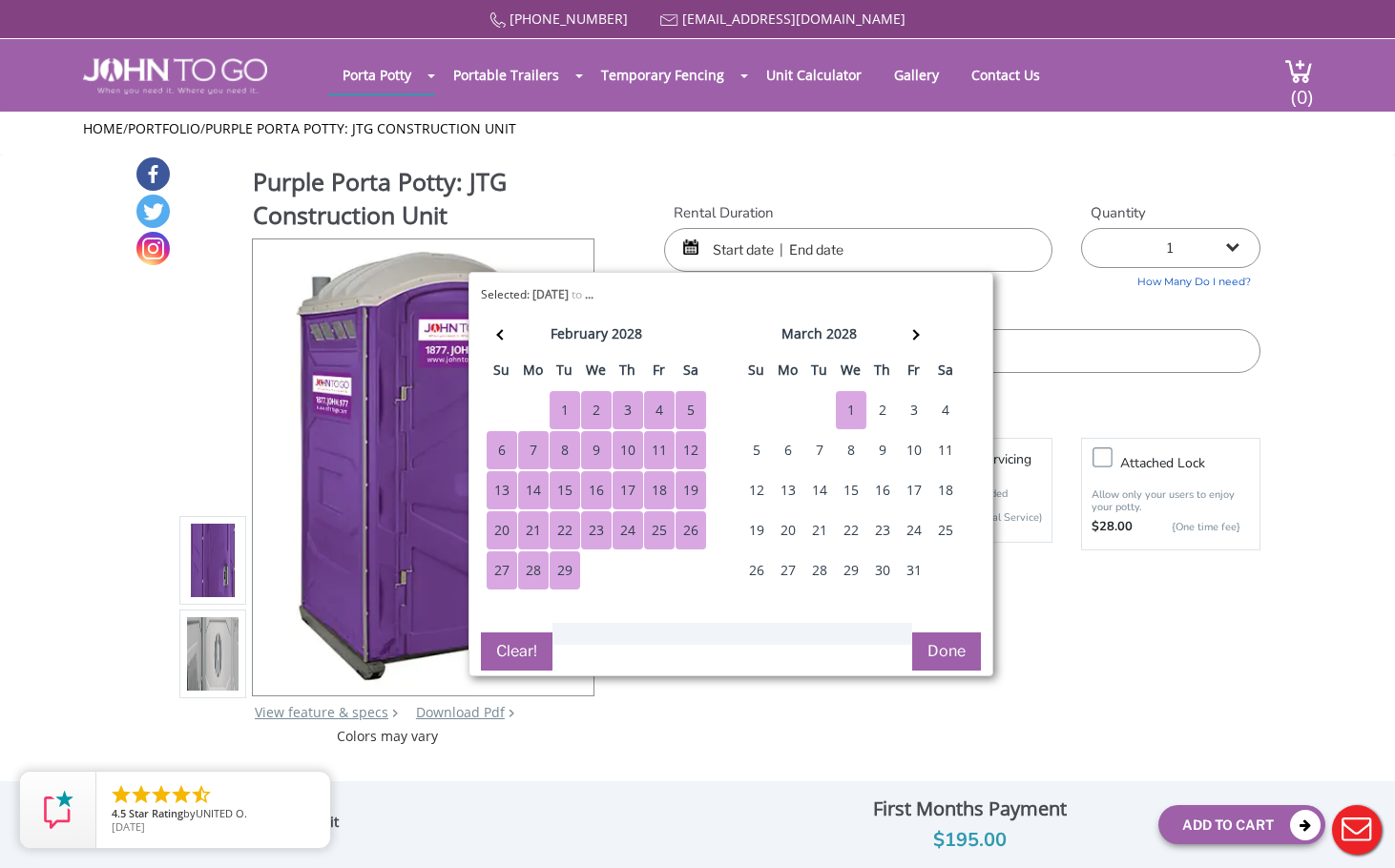
click at [852, 410] on div "1" at bounding box center [851, 410] width 31 height 39
type input "[DATE] to [DATE]"
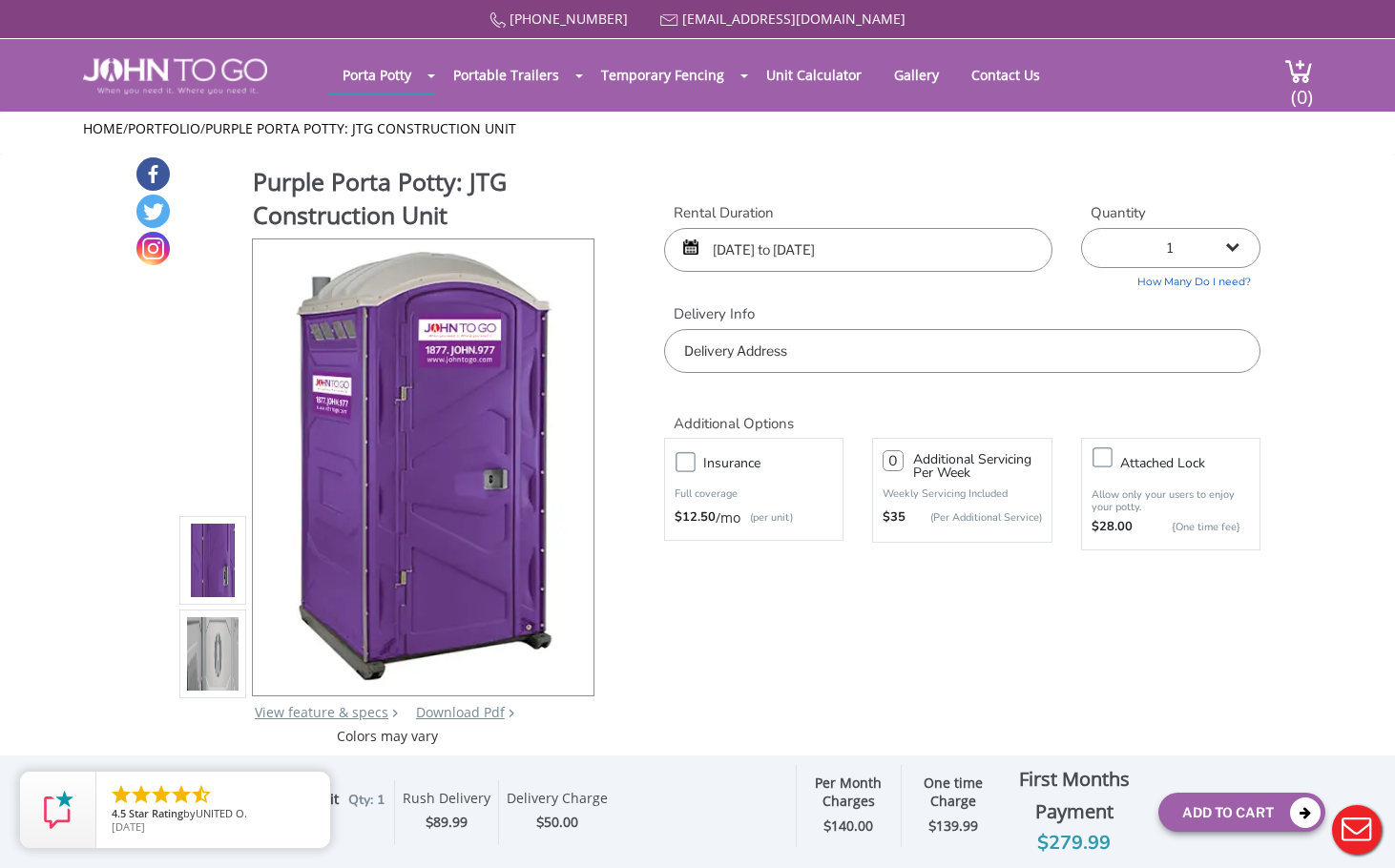
click at [862, 341] on input "text" at bounding box center [963, 350] width 597 height 43
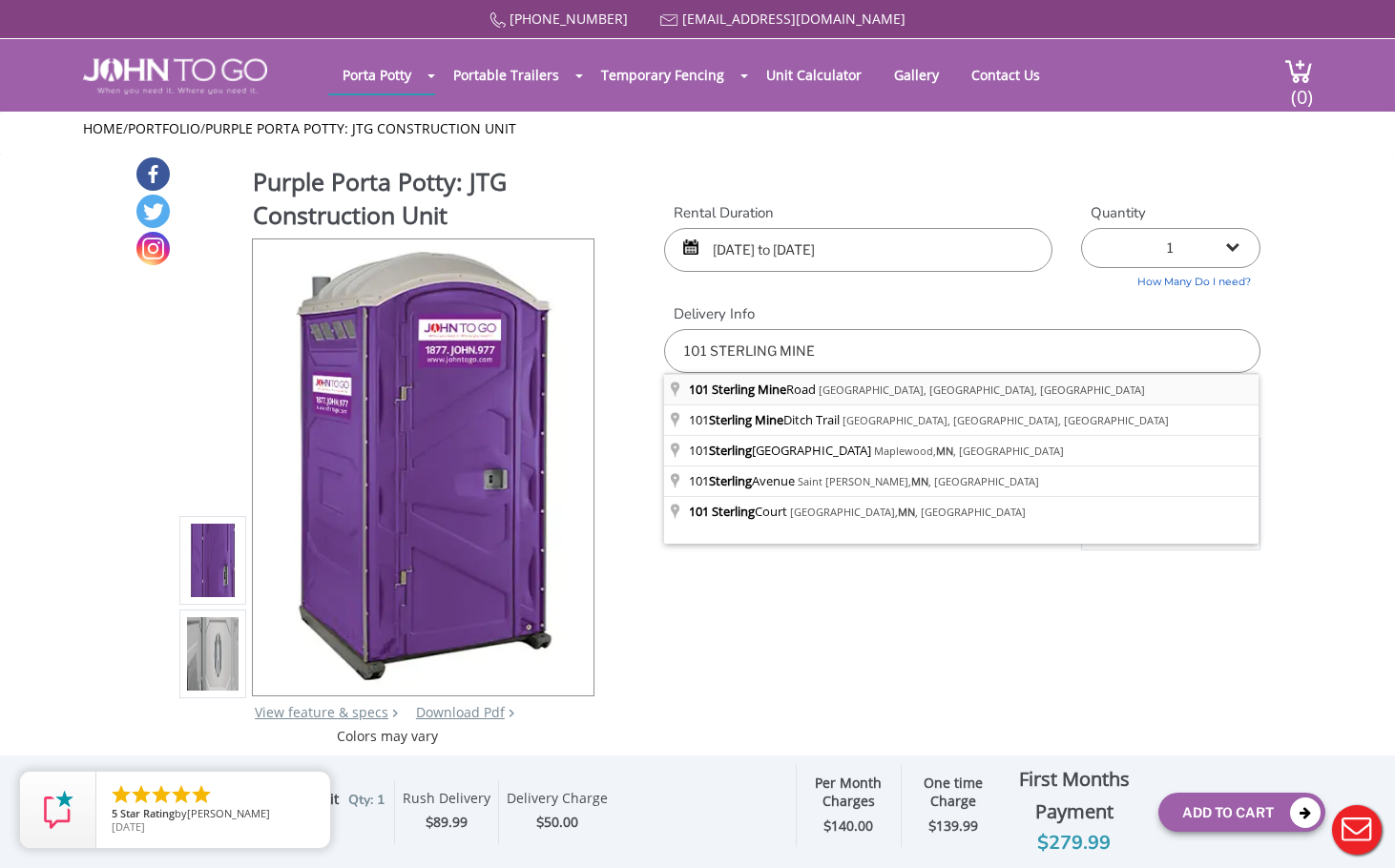
type input "[STREET_ADDRESS]"
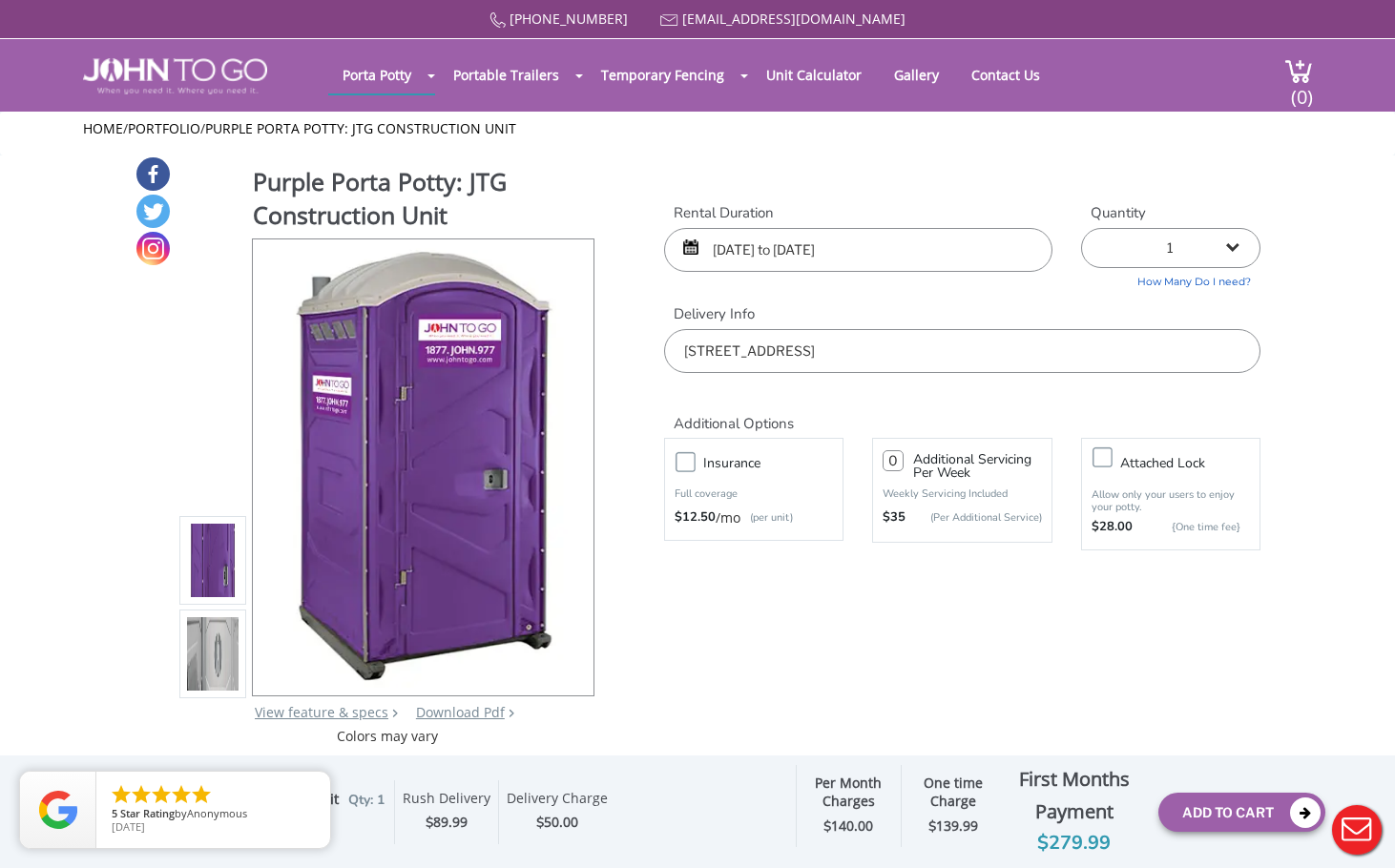
click at [694, 458] on label "Insurance" at bounding box center [773, 463] width 158 height 24
click at [0, 0] on input "Insurance" at bounding box center [0, 0] width 0 height 0
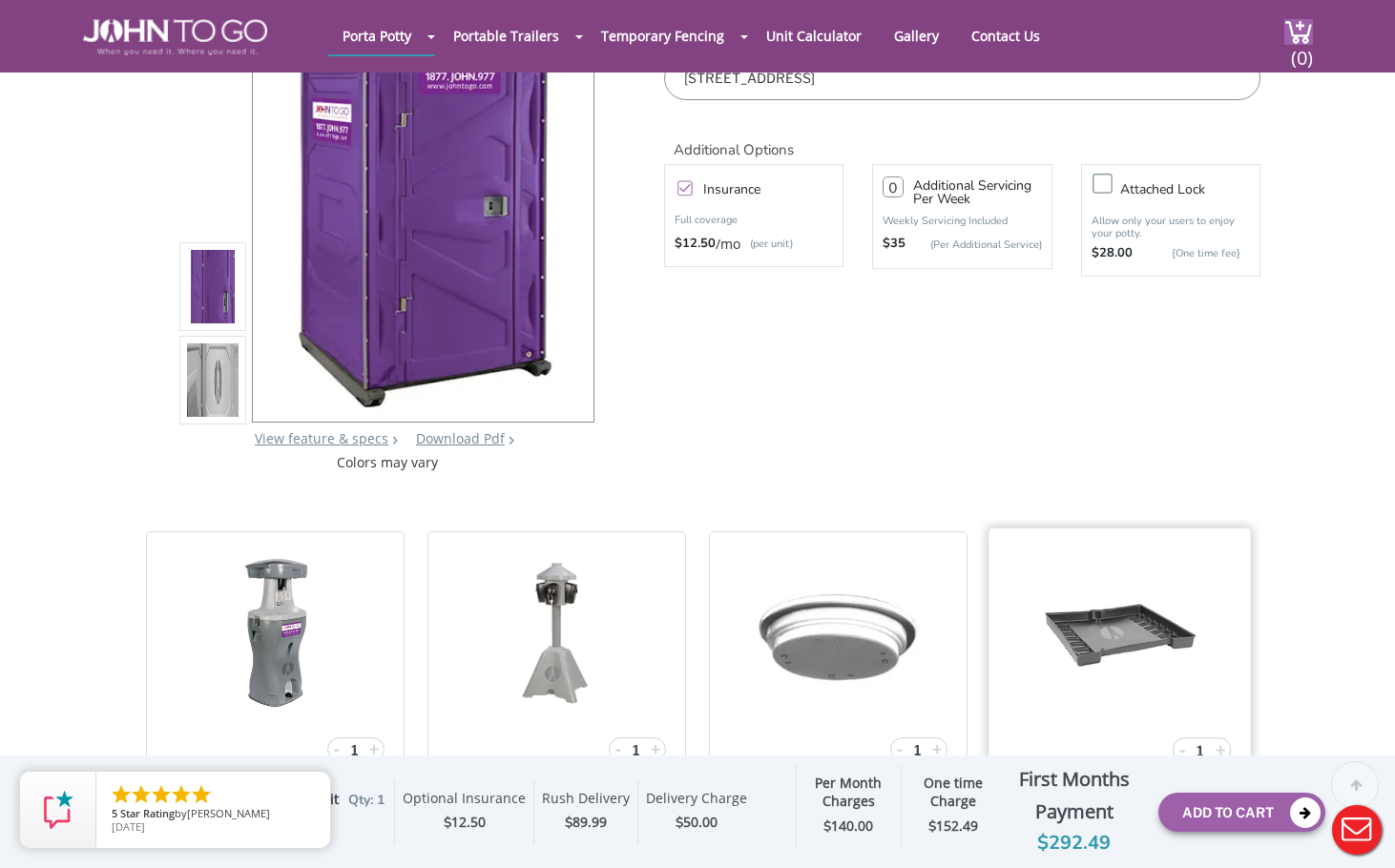
scroll to position [381, 0]
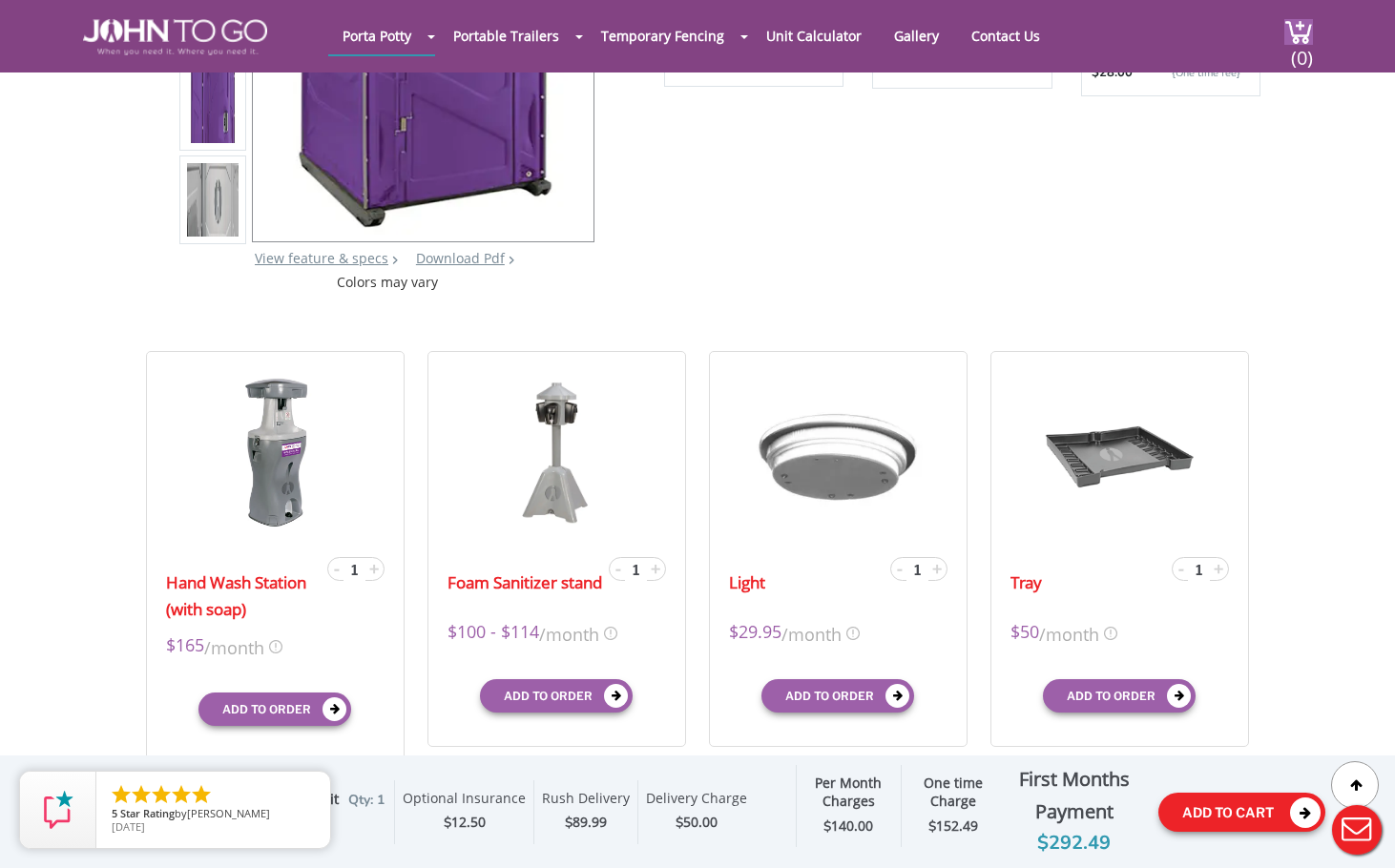
click at [1260, 811] on button "Add To Cart" at bounding box center [1242, 812] width 167 height 40
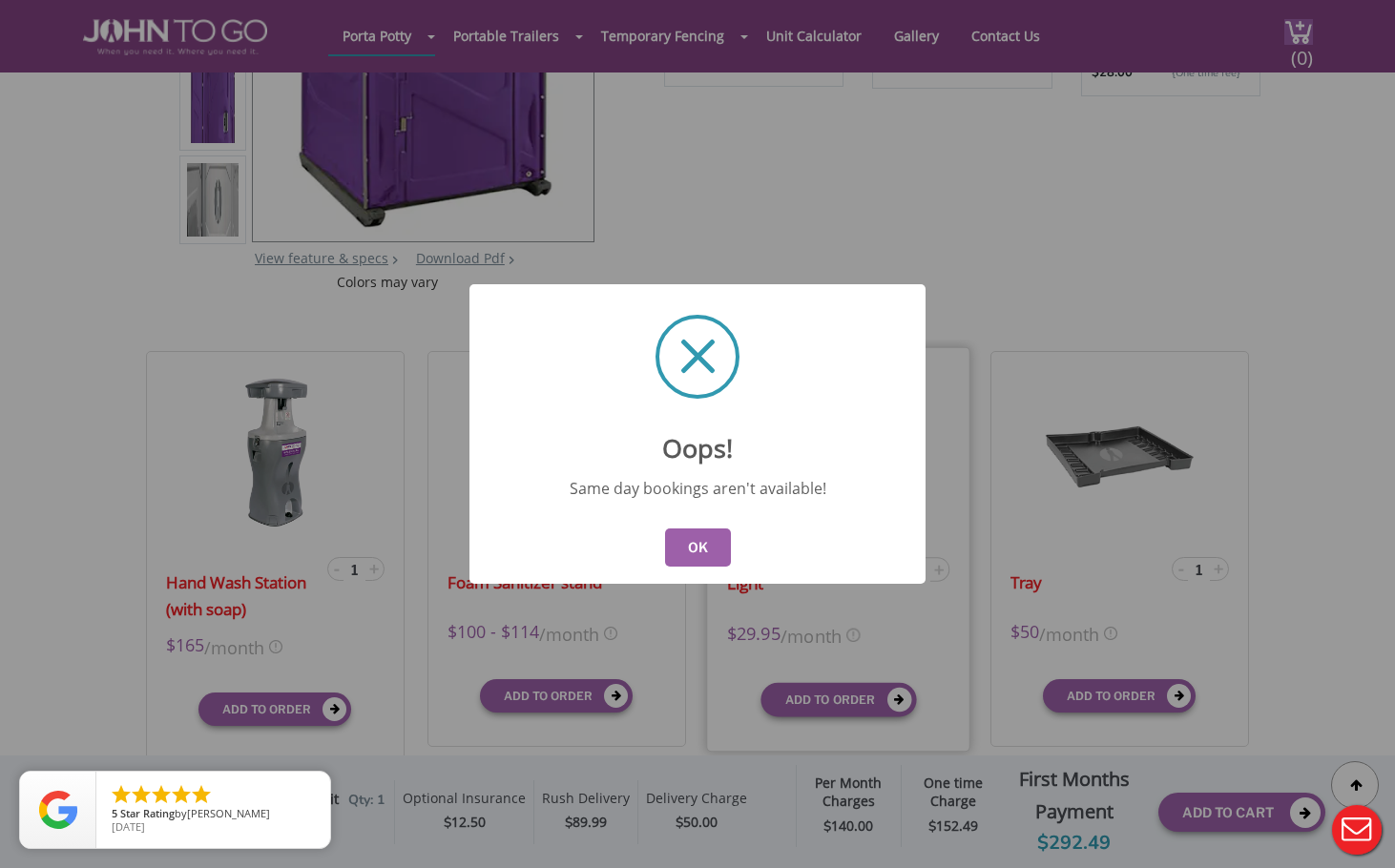
click at [713, 539] on button "OK" at bounding box center [698, 548] width 66 height 39
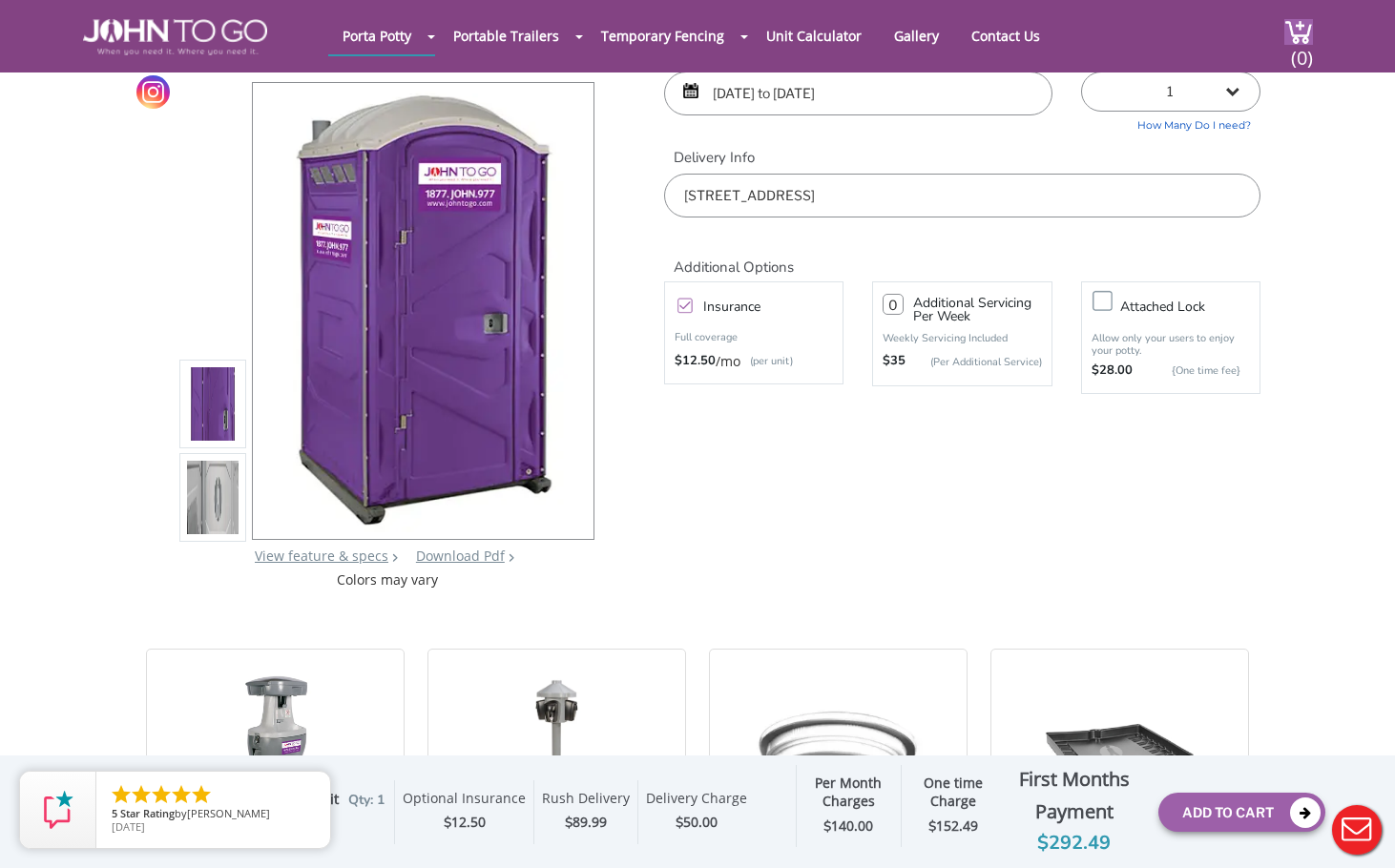
scroll to position [191, 0]
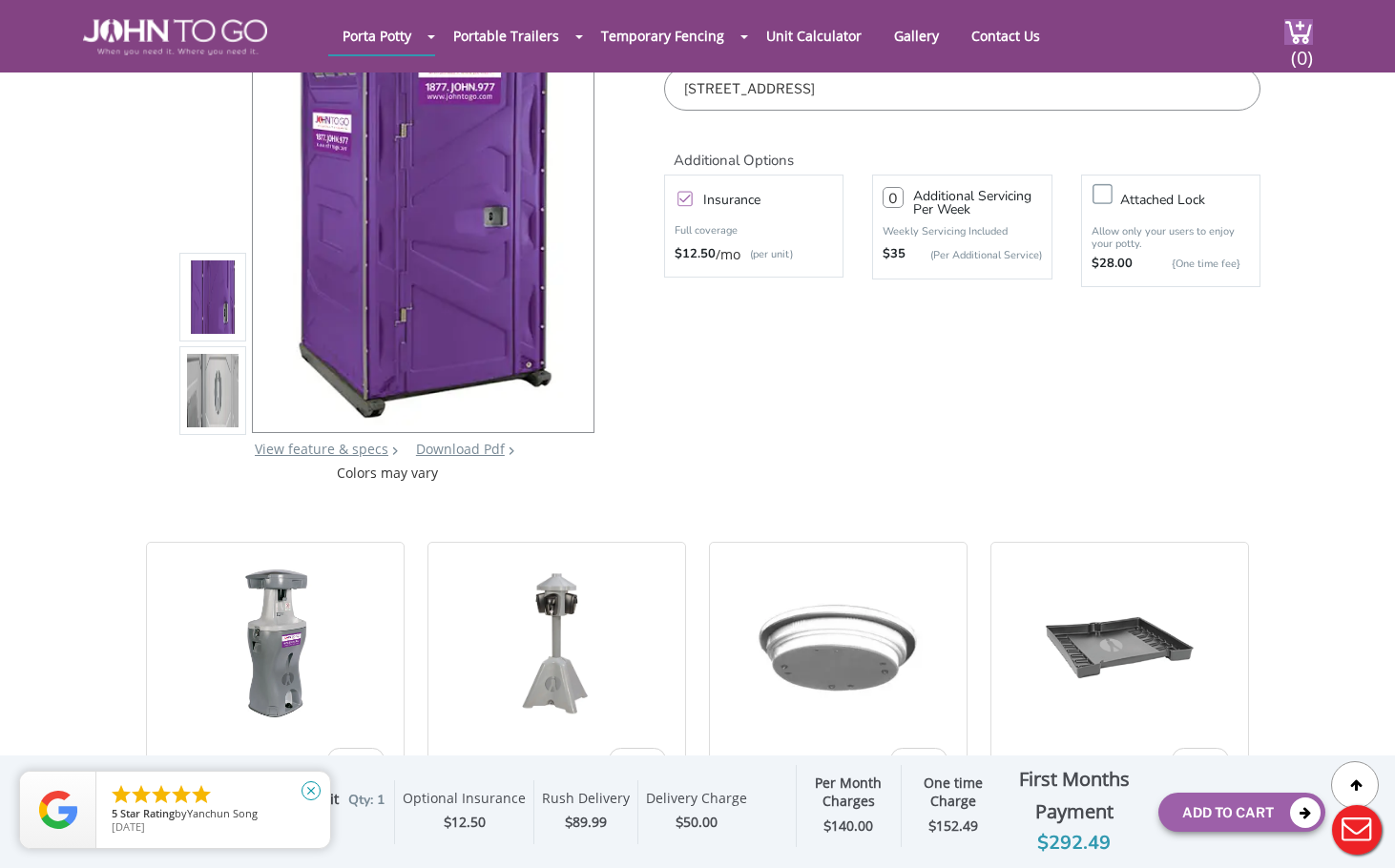
click at [312, 793] on icon "close" at bounding box center [311, 791] width 19 height 19
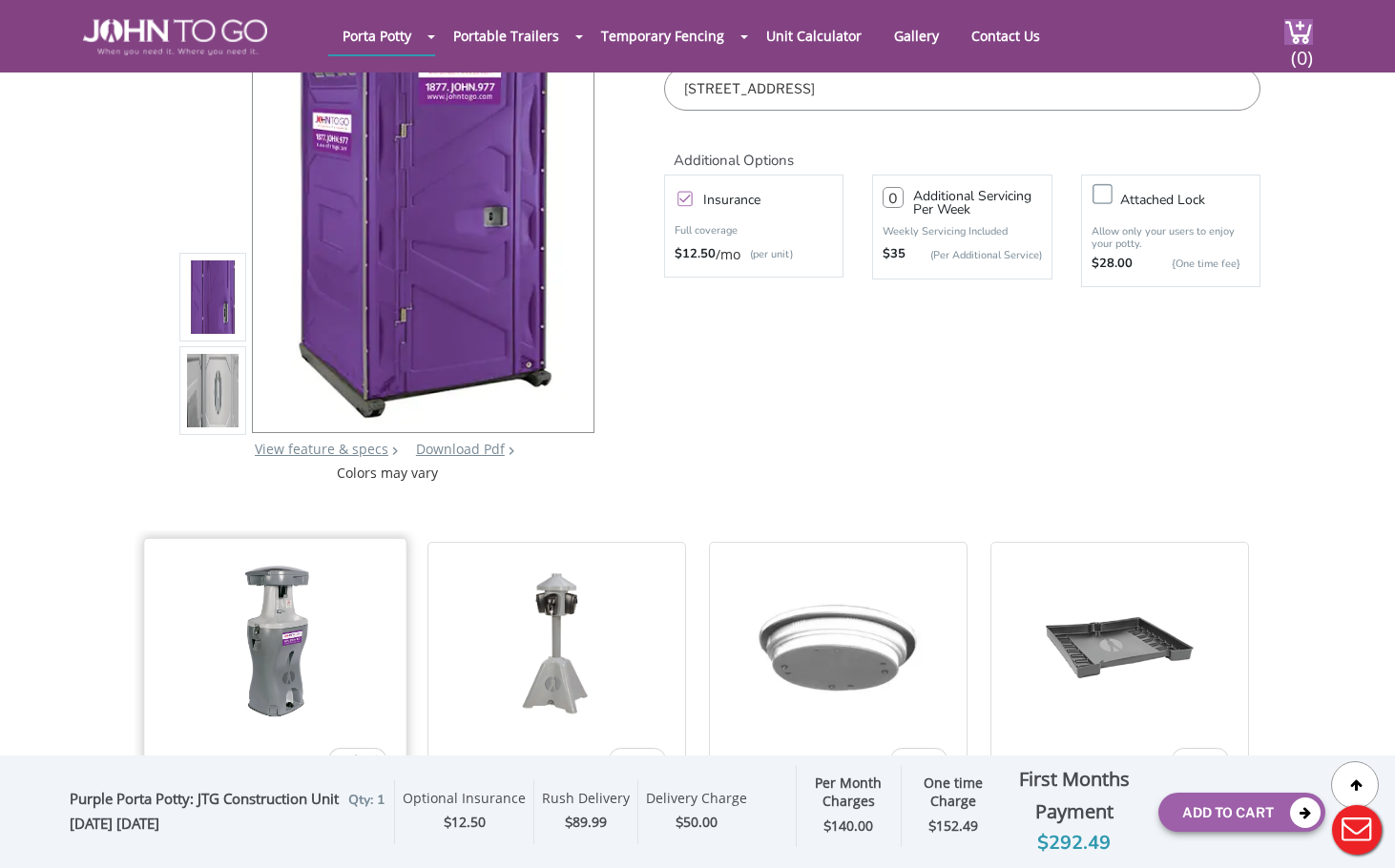
scroll to position [0, 0]
